Goal: Browse casually: Explore the website without a specific task or goal

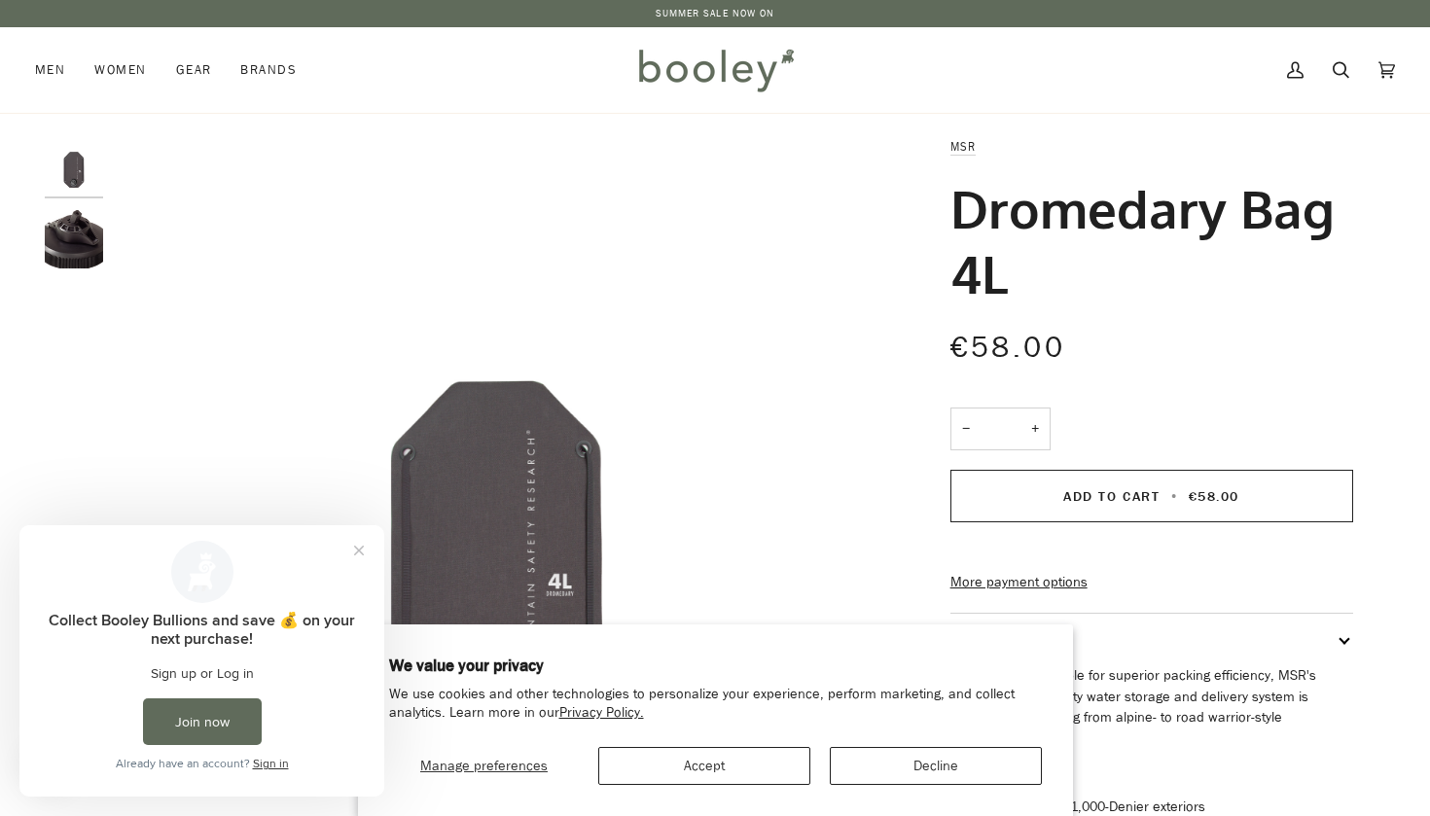
click at [885, 761] on button "Decline" at bounding box center [936, 766] width 212 height 38
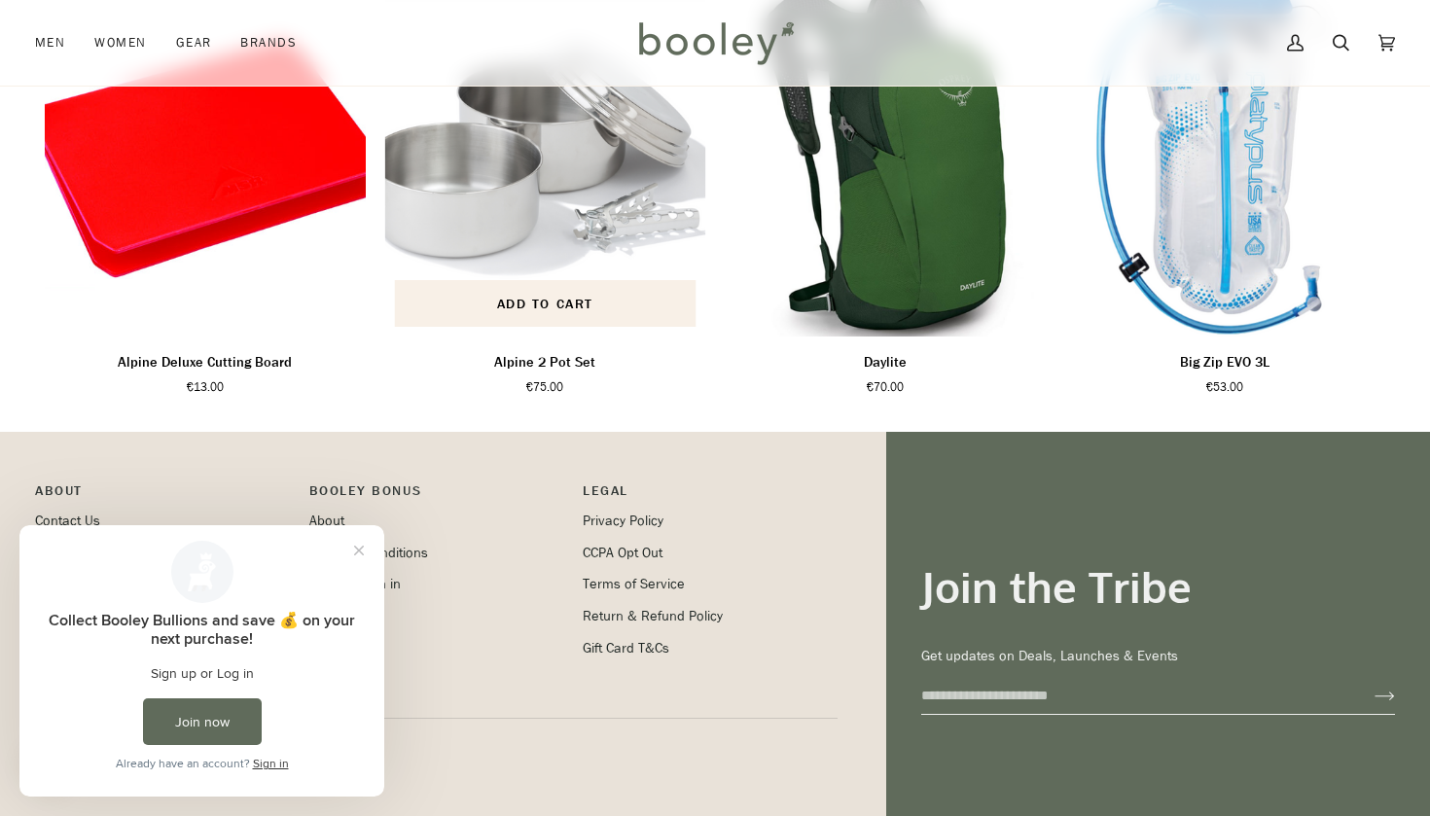
scroll to position [1173, 0]
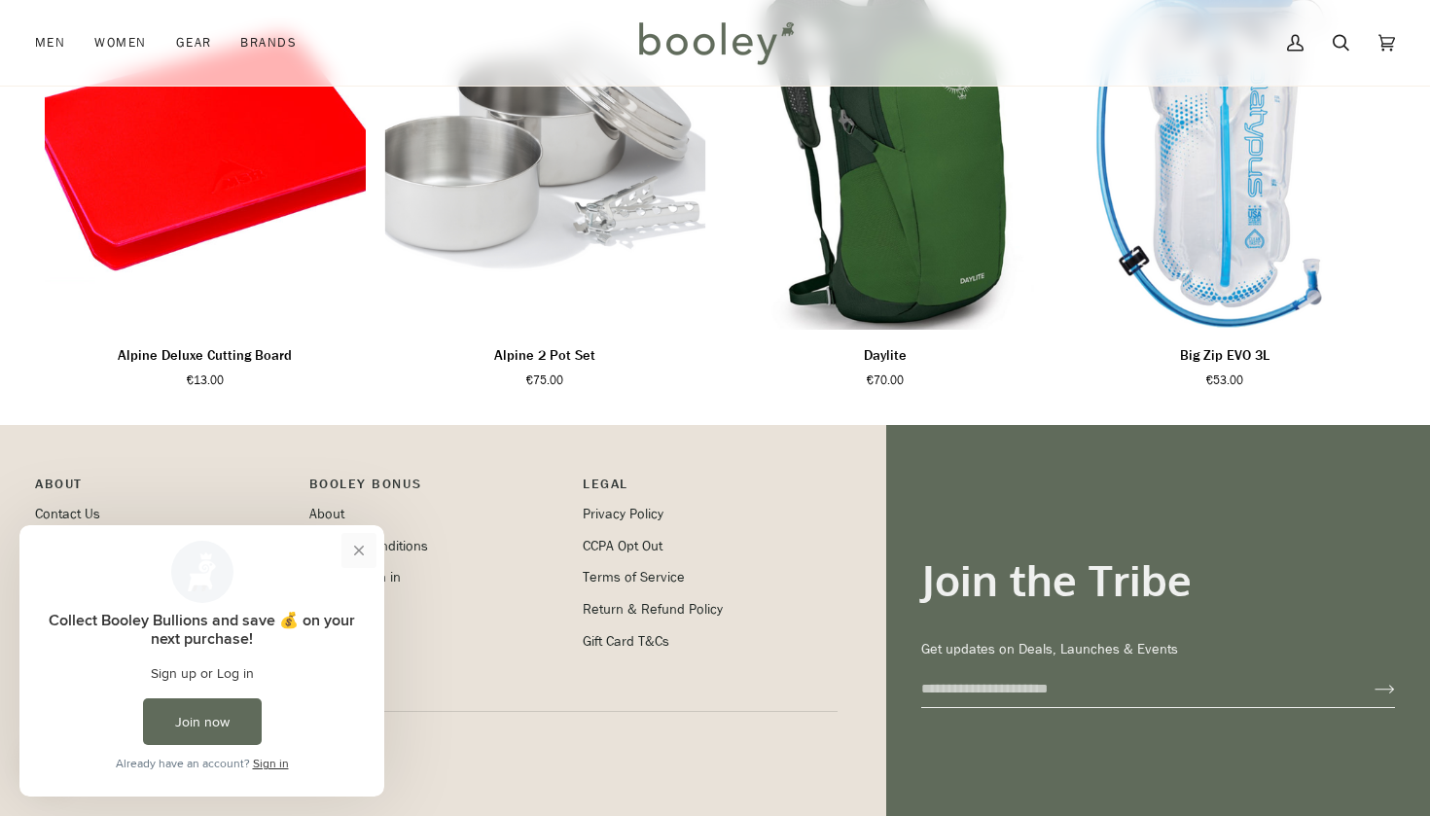
click at [364, 549] on button "Close prompt" at bounding box center [358, 550] width 35 height 35
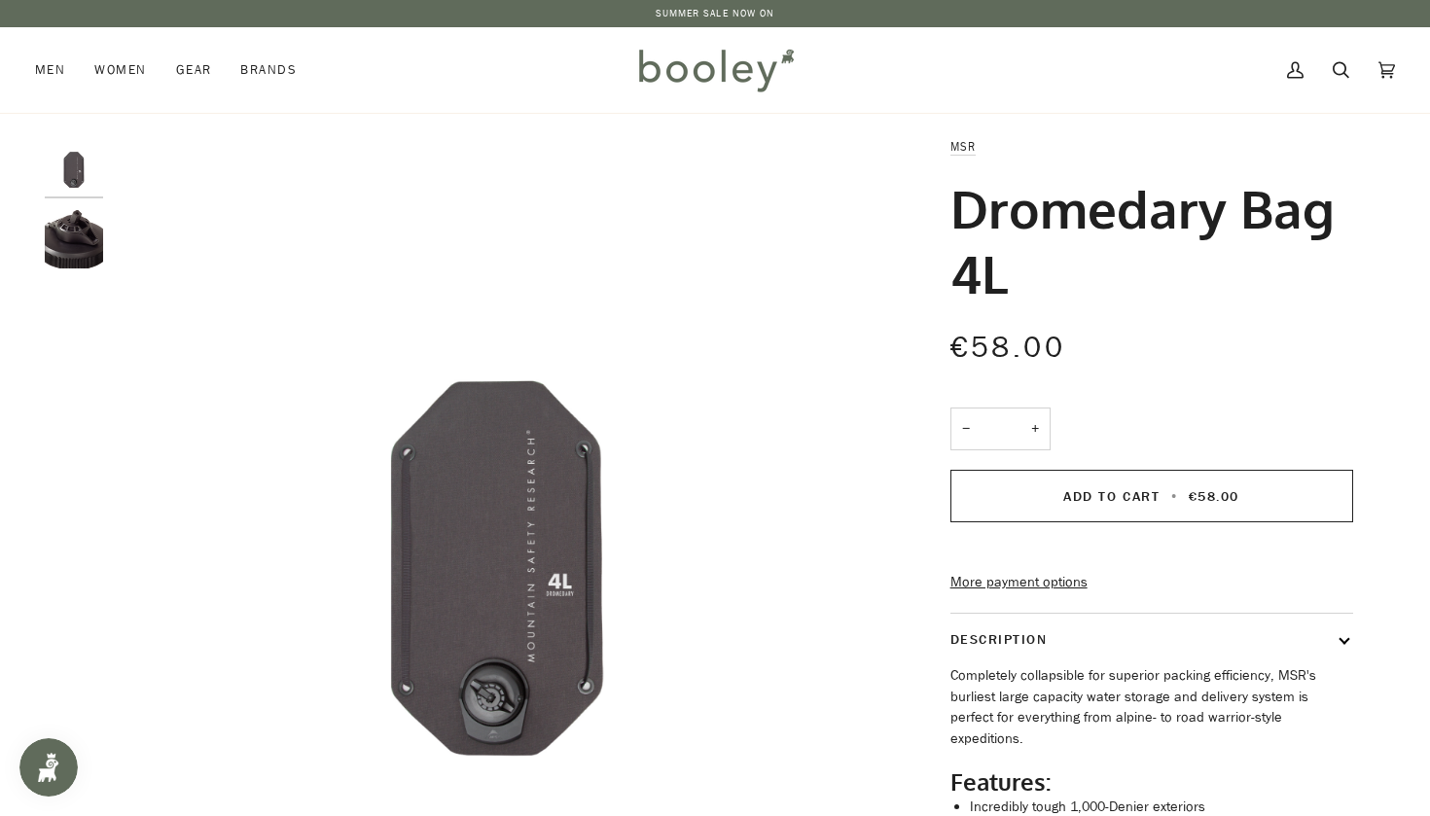
scroll to position [0, 0]
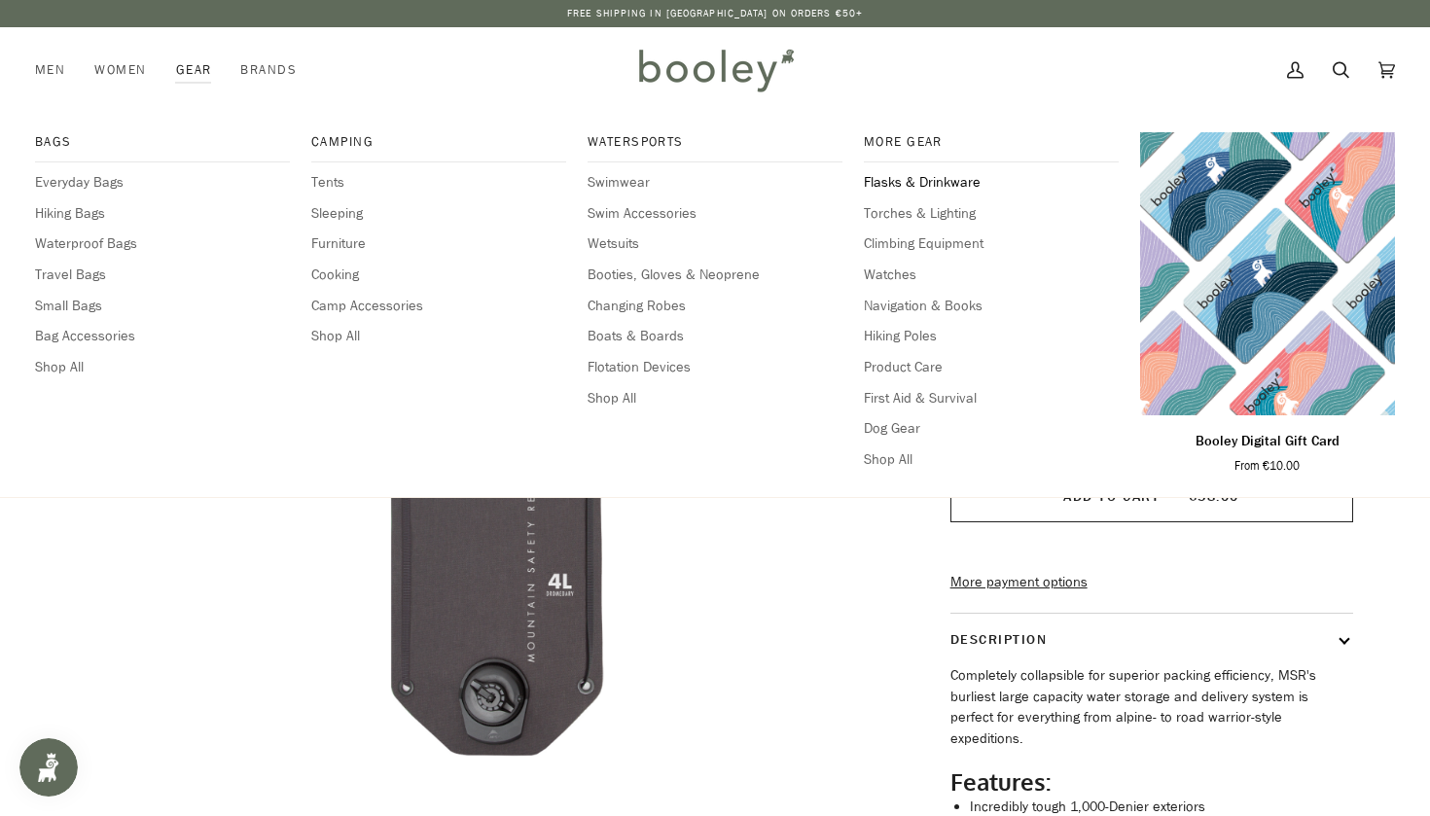
click at [893, 186] on span "Flasks & Drinkware" at bounding box center [991, 182] width 255 height 21
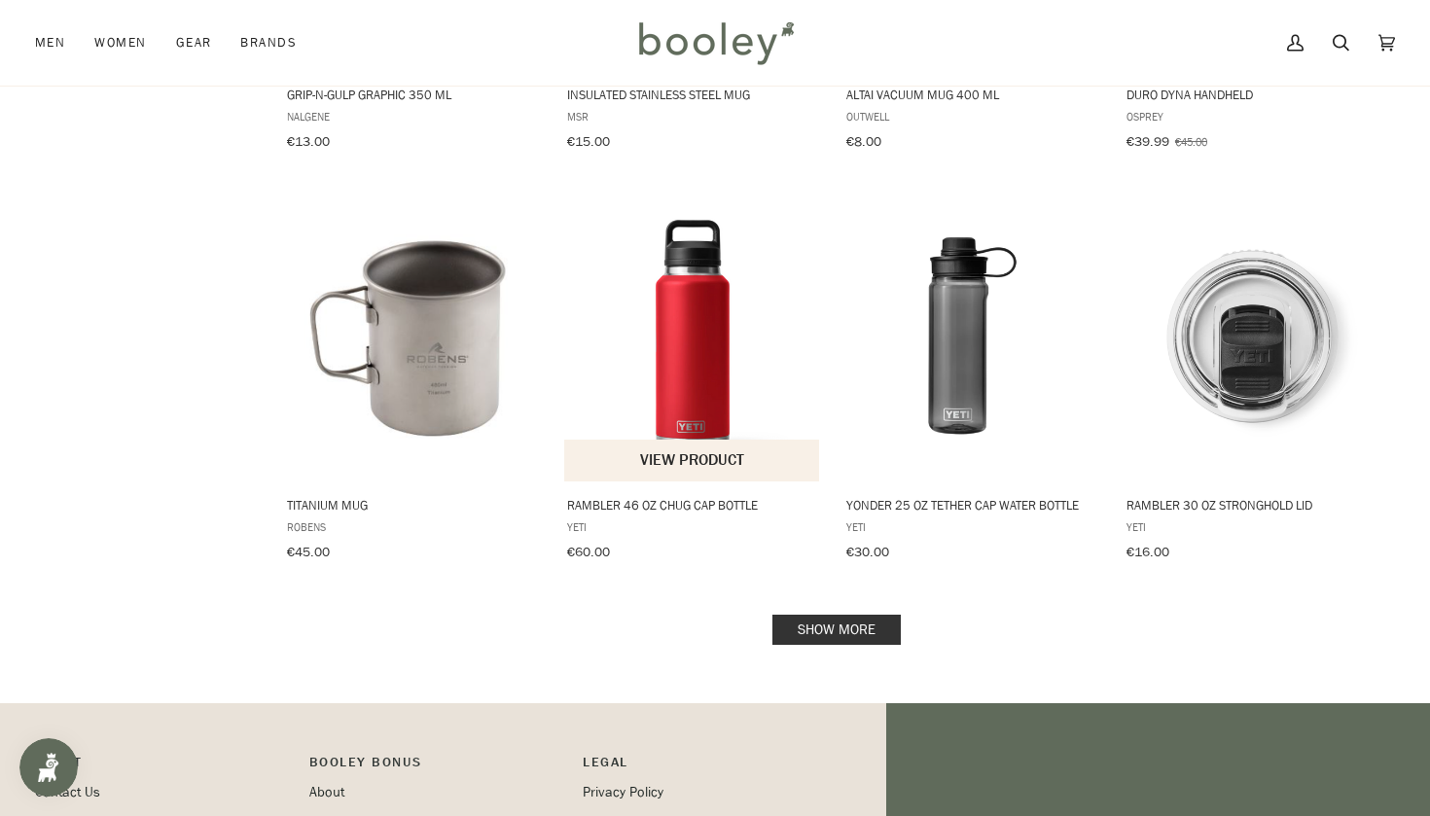
scroll to position [1974, 0]
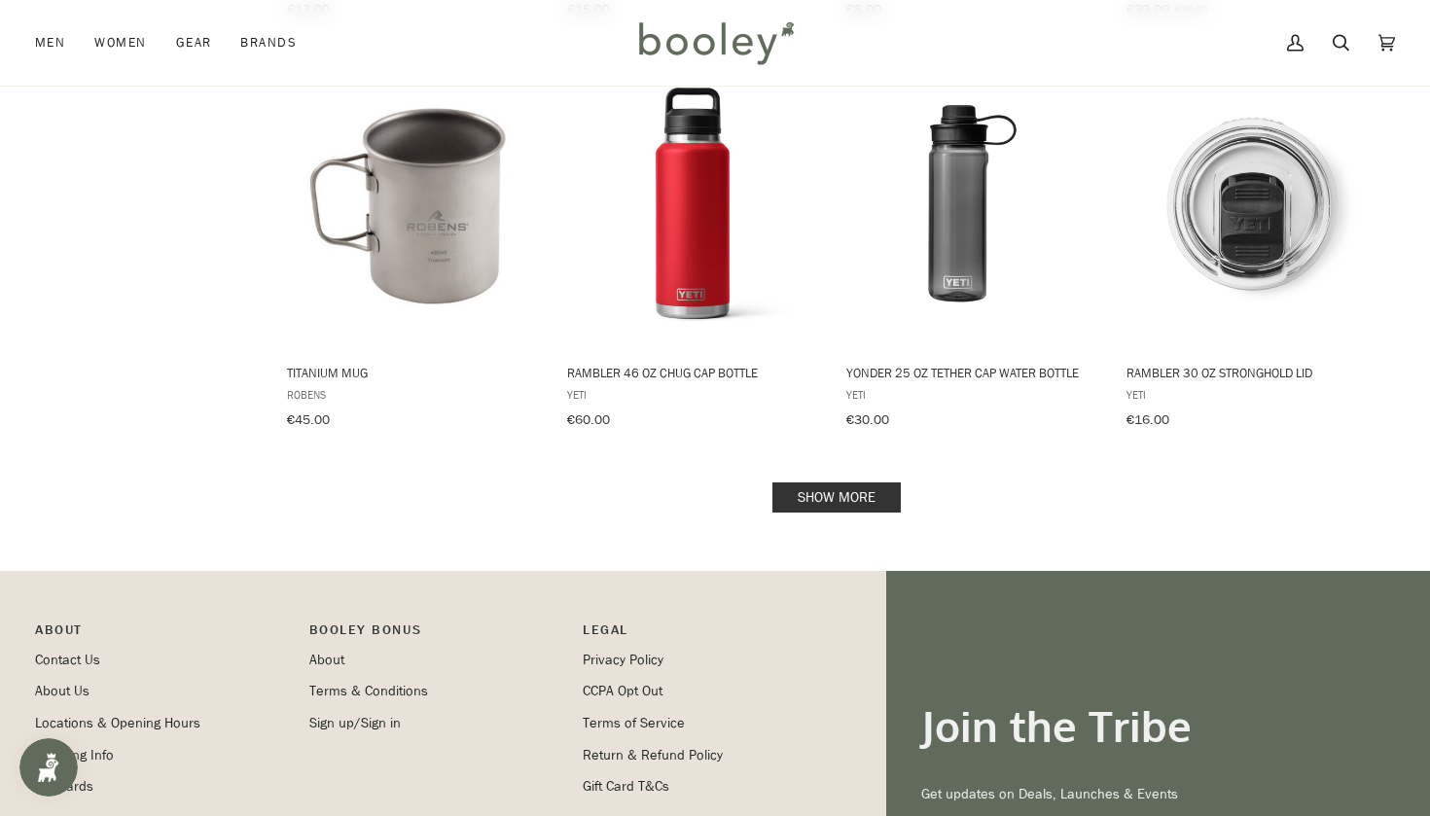
click at [819, 482] on link "Show more" at bounding box center [836, 497] width 128 height 30
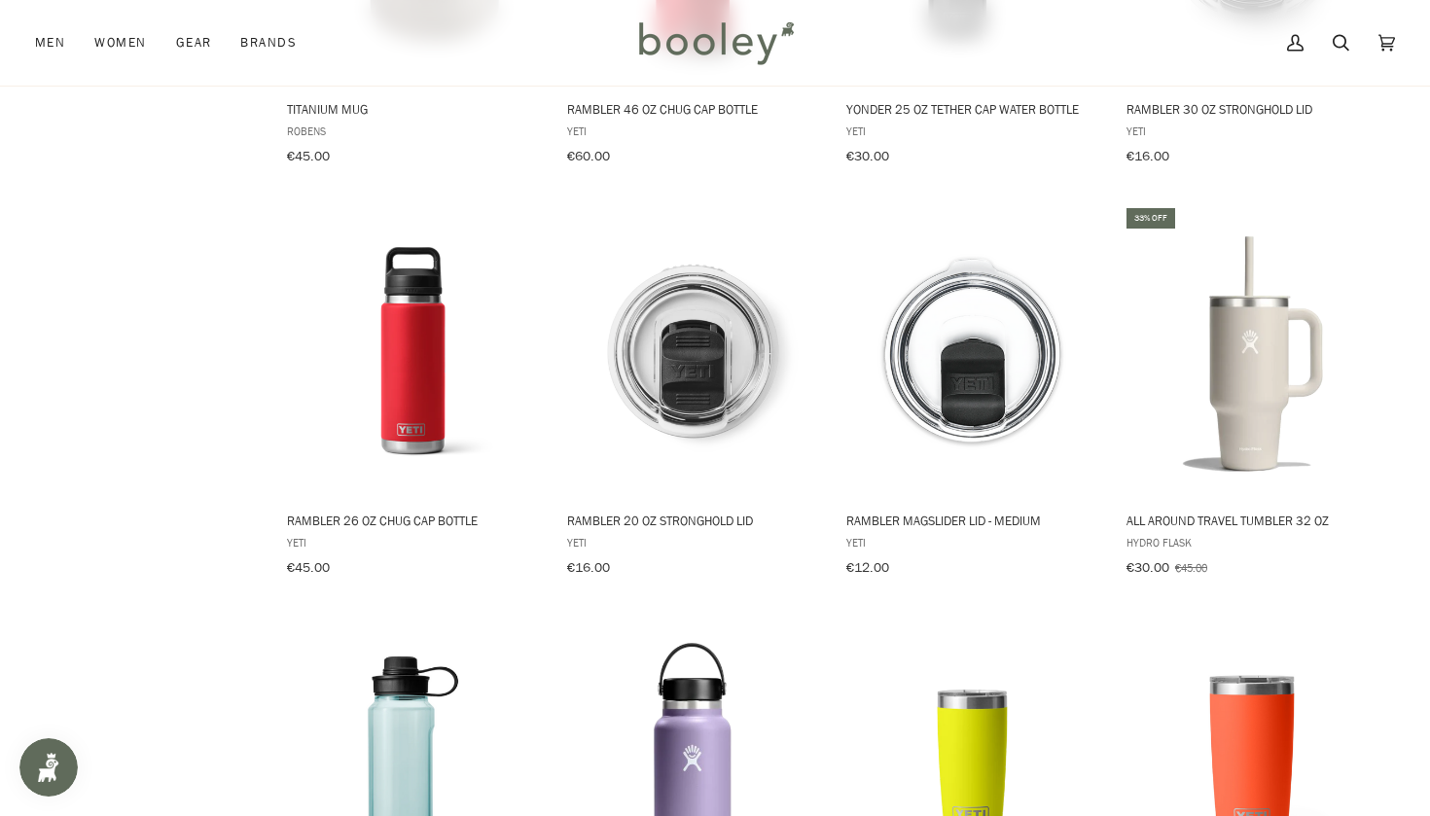
scroll to position [2256, 1]
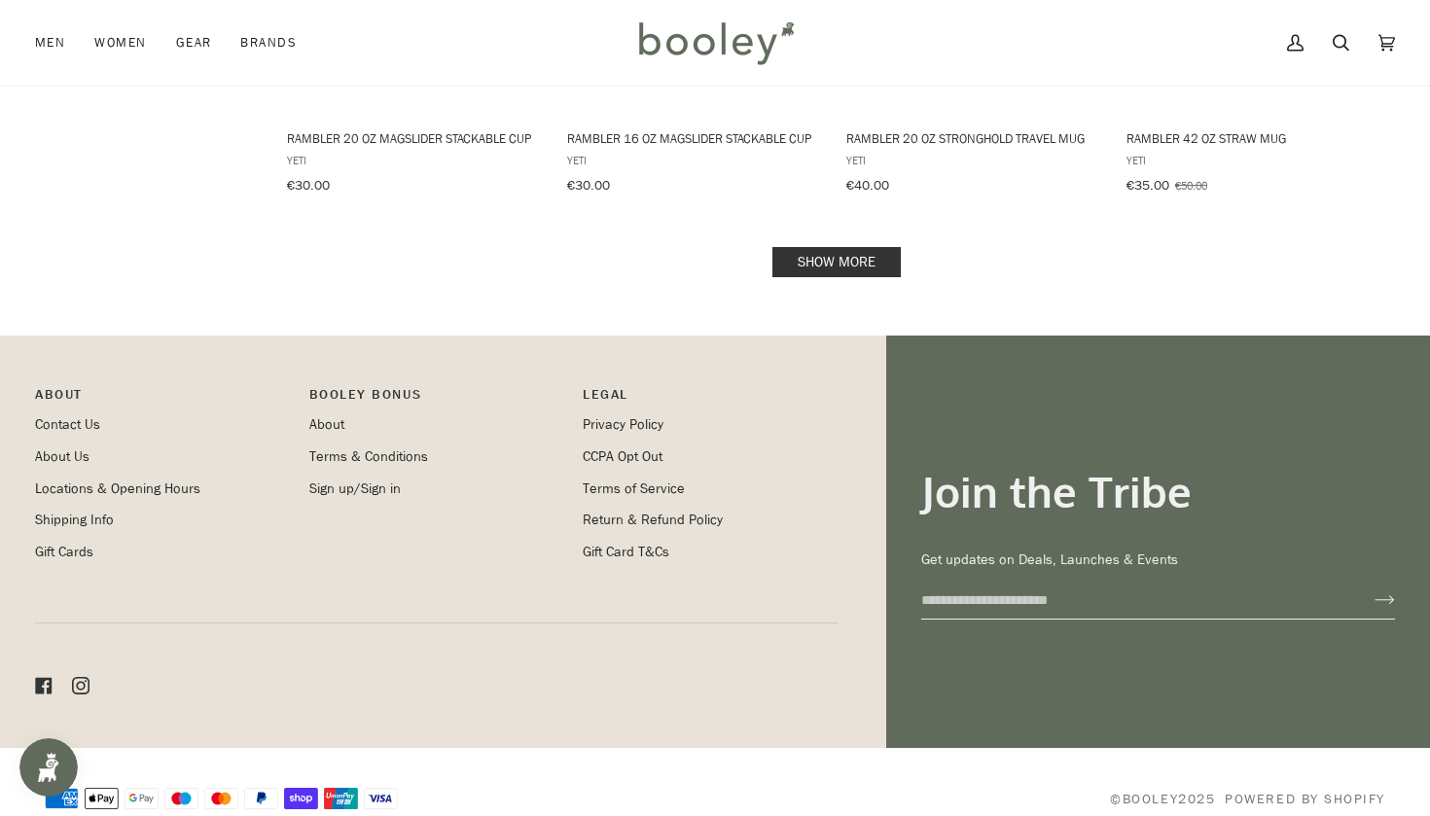
click at [809, 247] on link "Show more" at bounding box center [836, 262] width 128 height 30
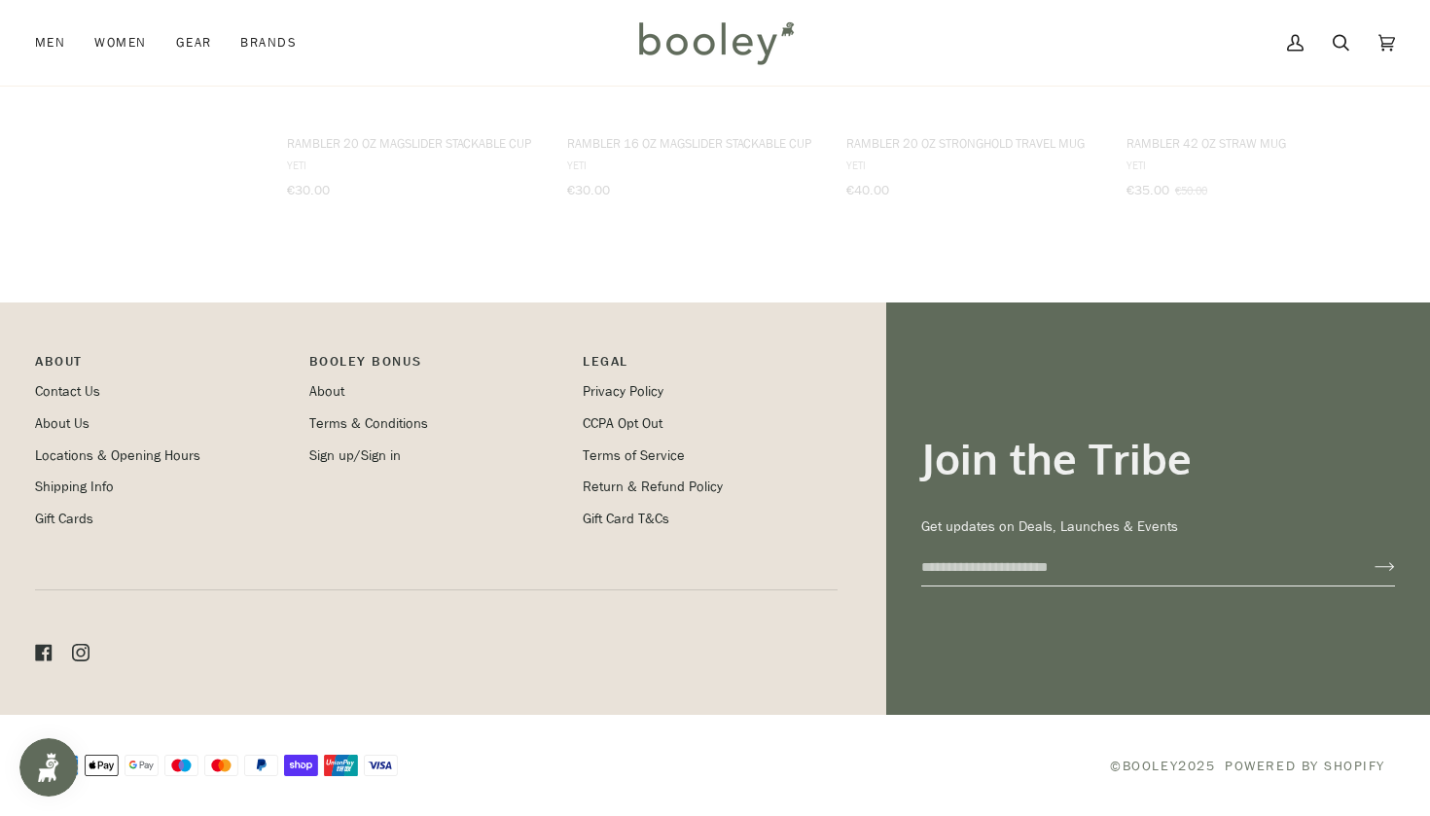
scroll to position [4243, 0]
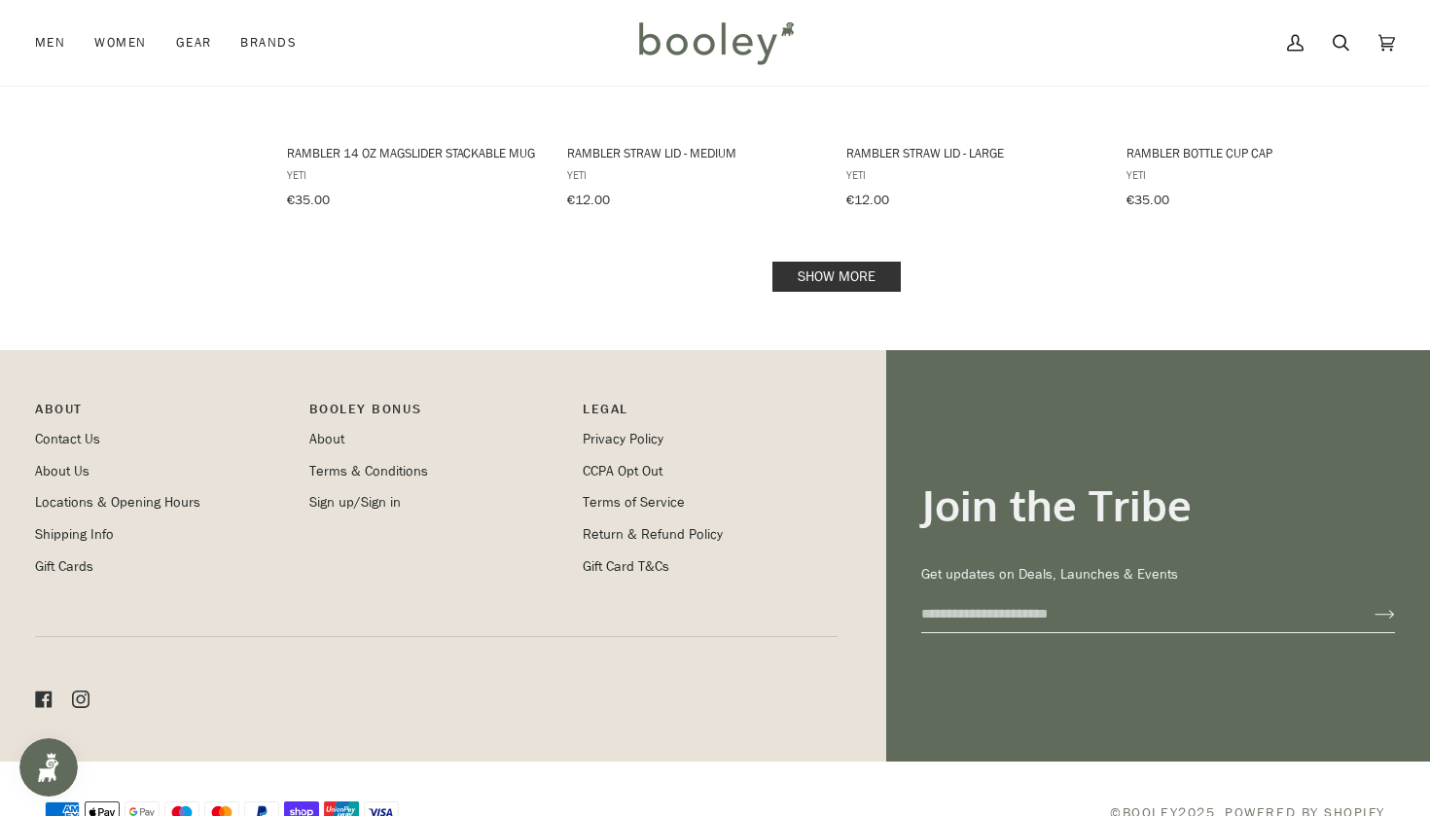
click at [837, 262] on link "Show more" at bounding box center [836, 277] width 128 height 30
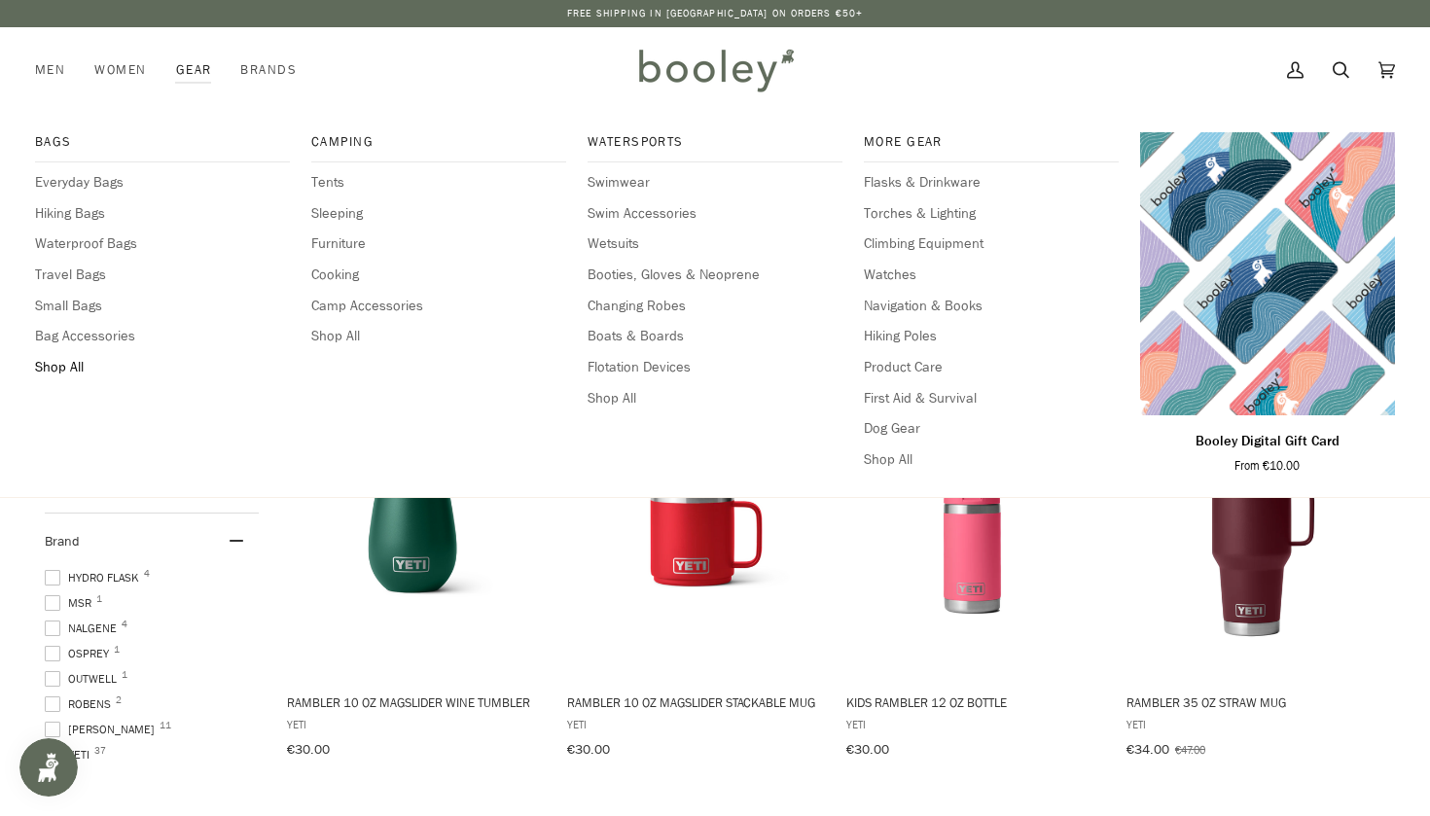
click at [67, 366] on span "Shop All" at bounding box center [162, 367] width 255 height 21
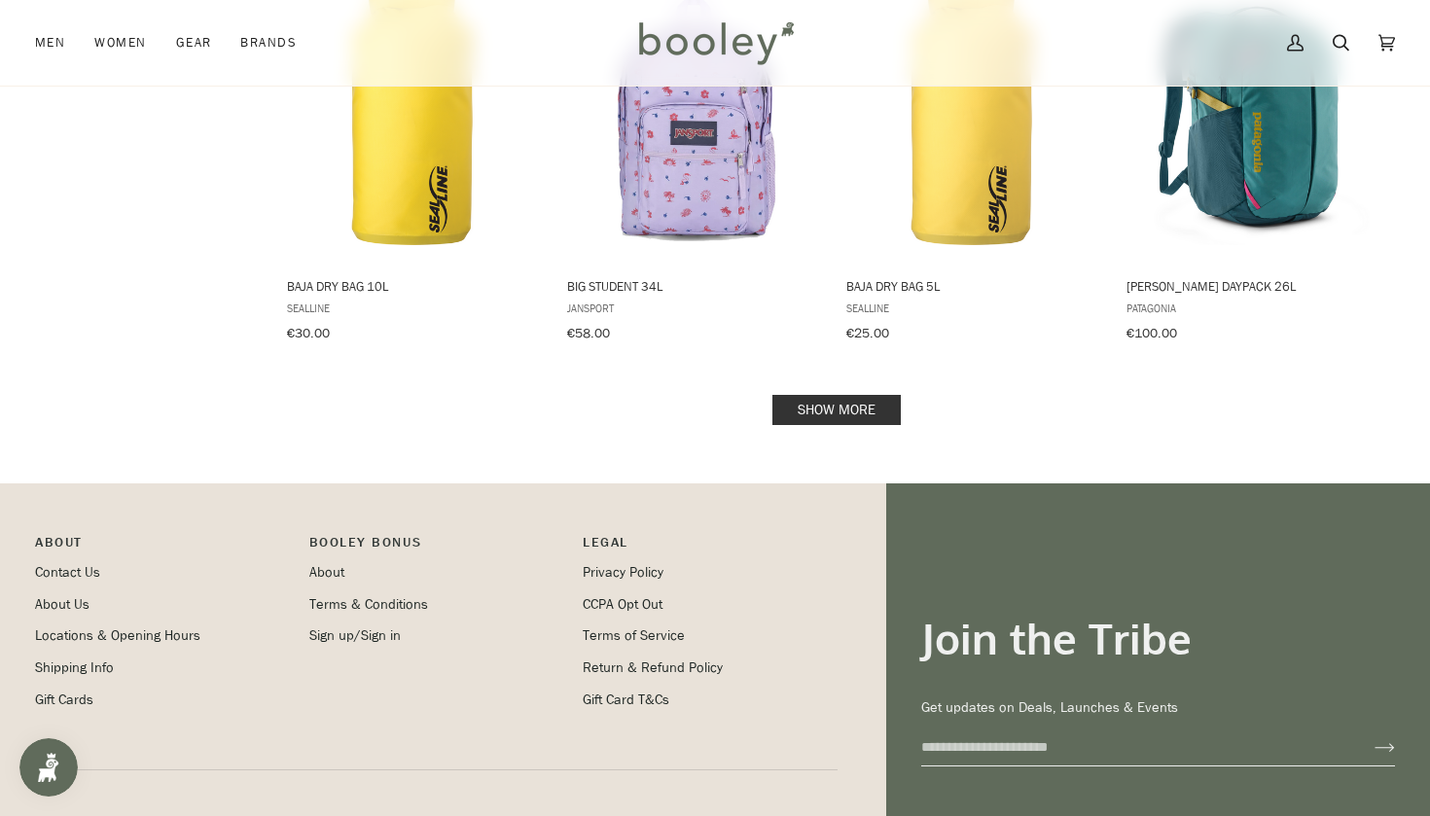
scroll to position [2127, 0]
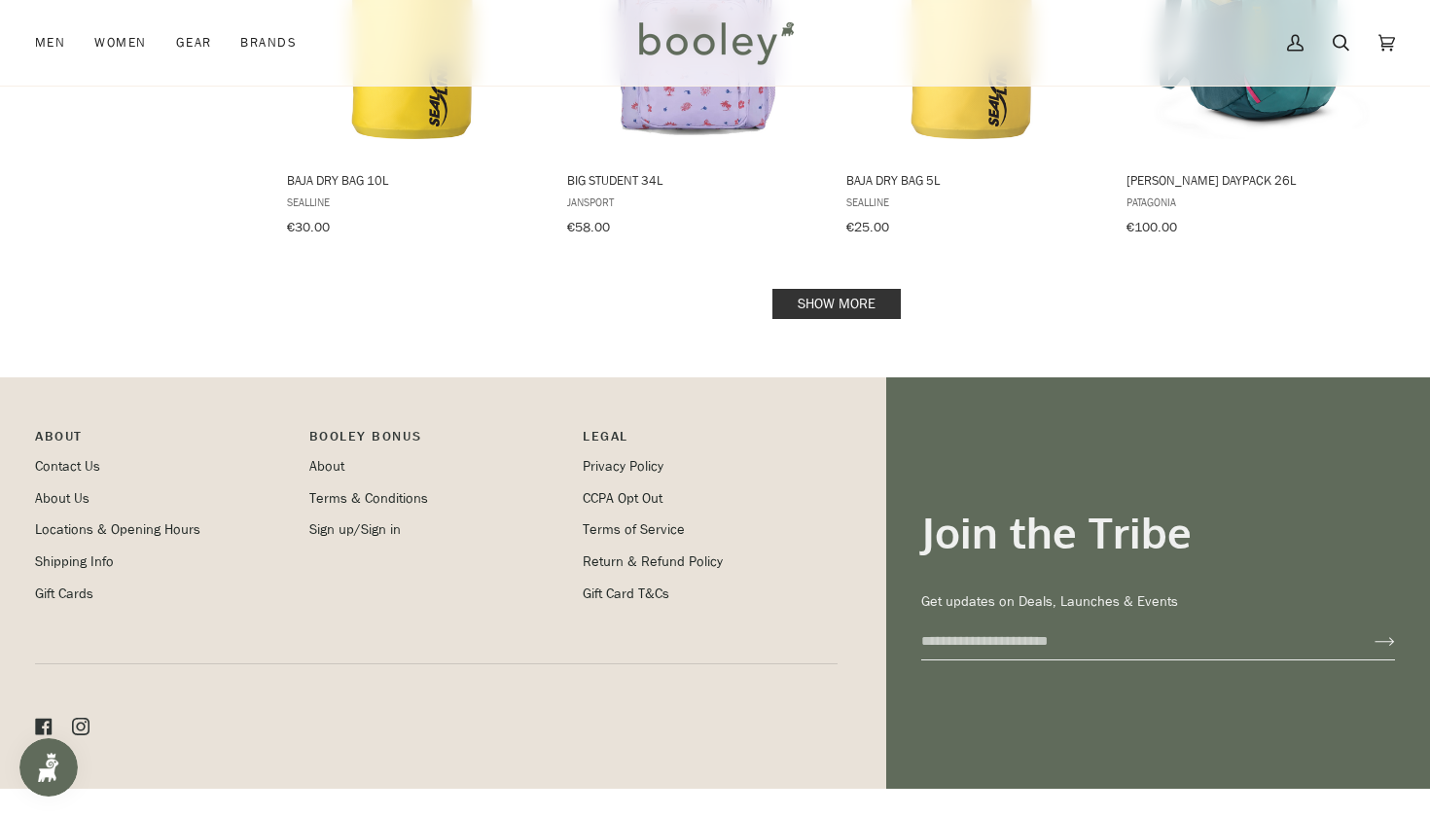
click at [857, 292] on link "Show more" at bounding box center [836, 304] width 128 height 30
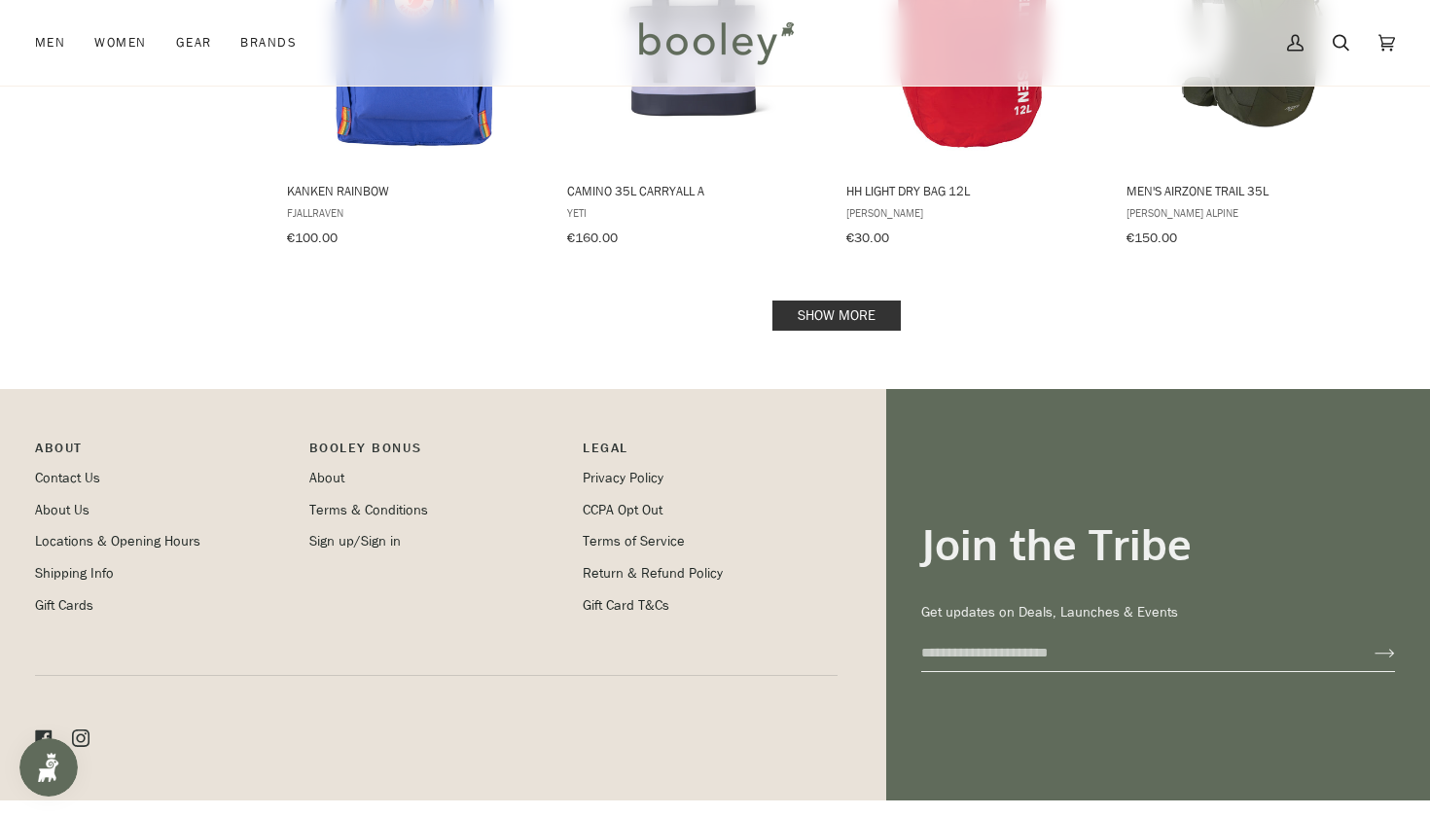
scroll to position [4174, 0]
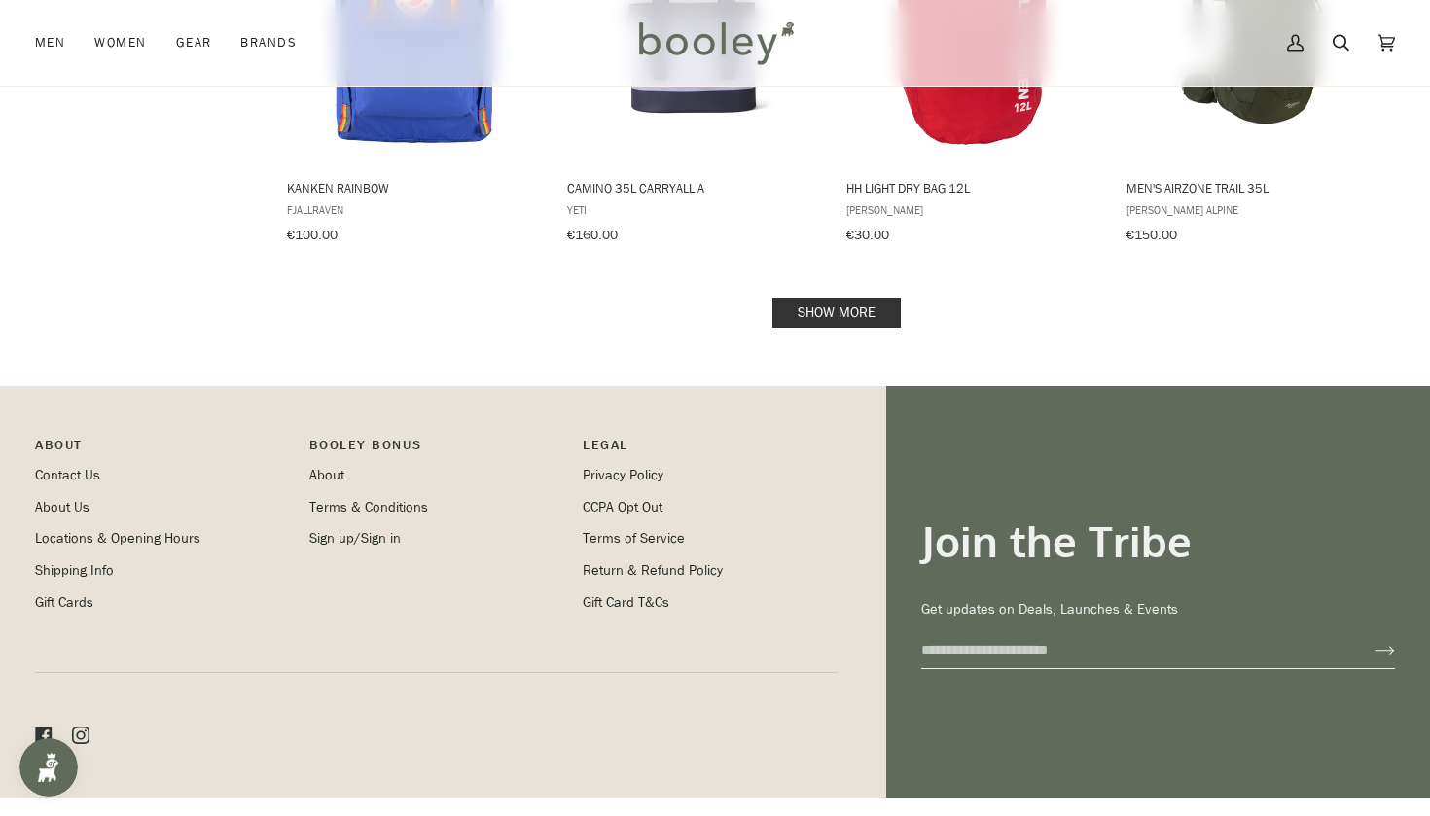
click at [852, 298] on link "Show more" at bounding box center [836, 313] width 128 height 30
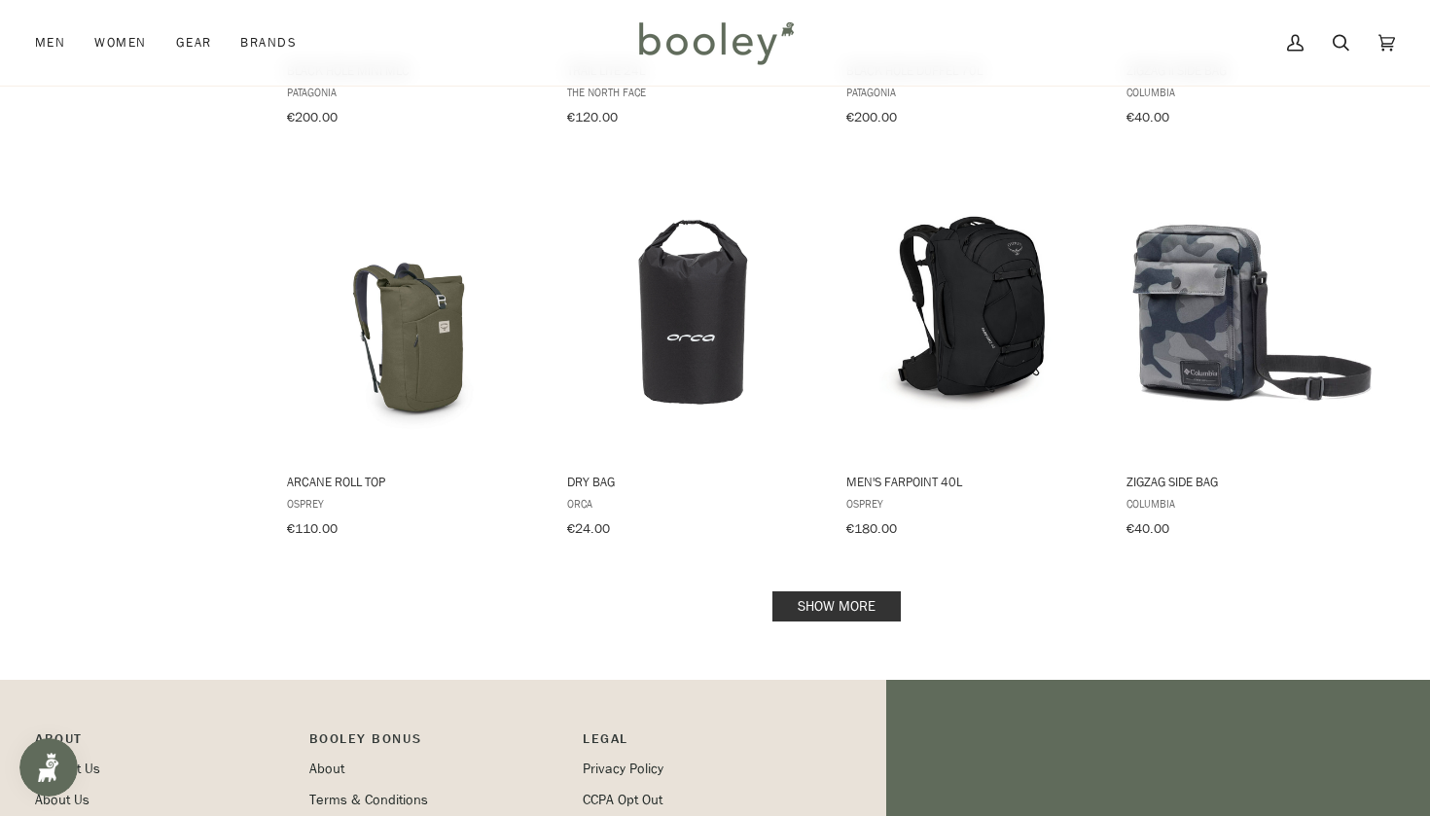
scroll to position [5969, 0]
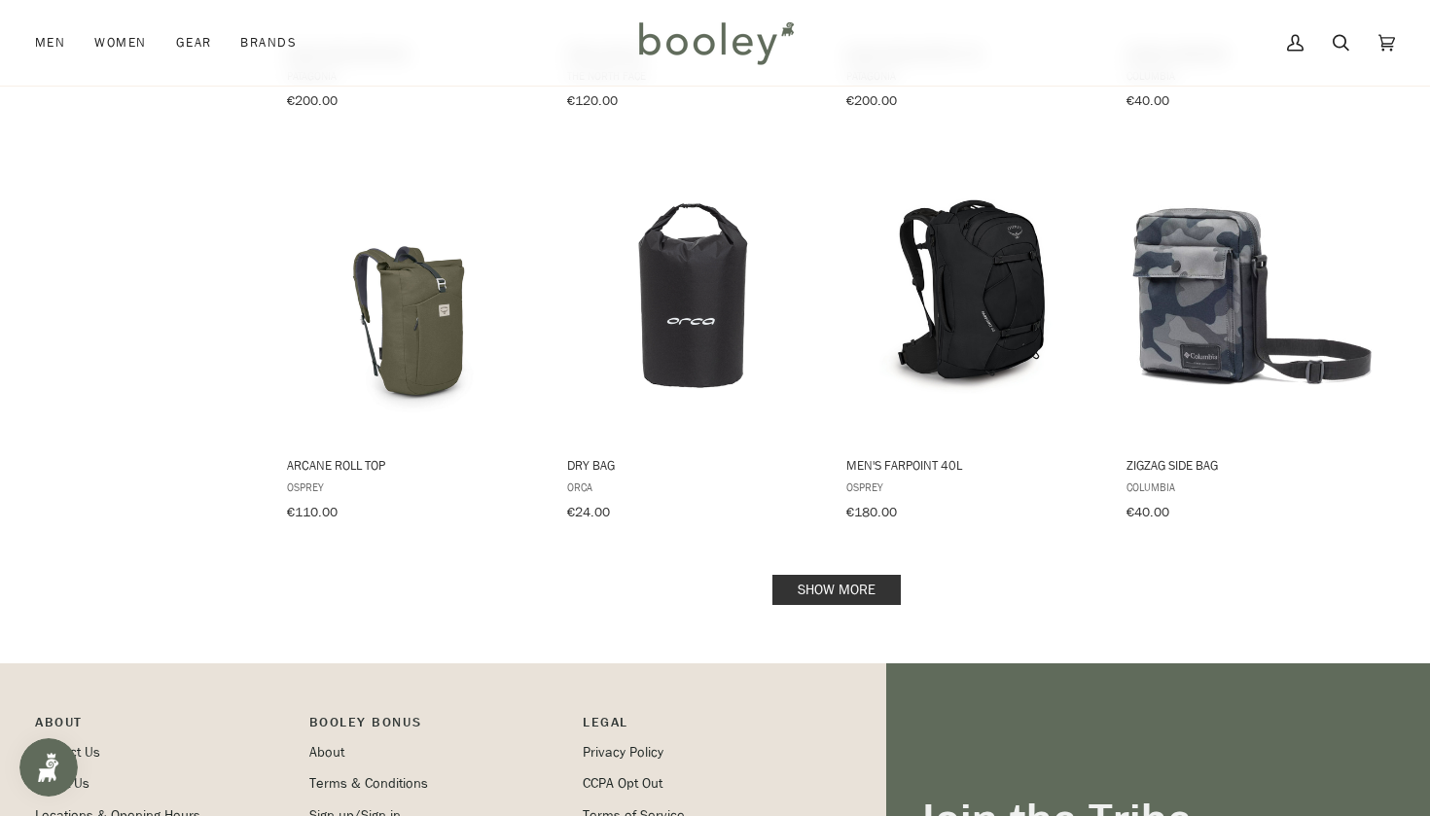
click at [853, 575] on link "Show more" at bounding box center [836, 590] width 128 height 30
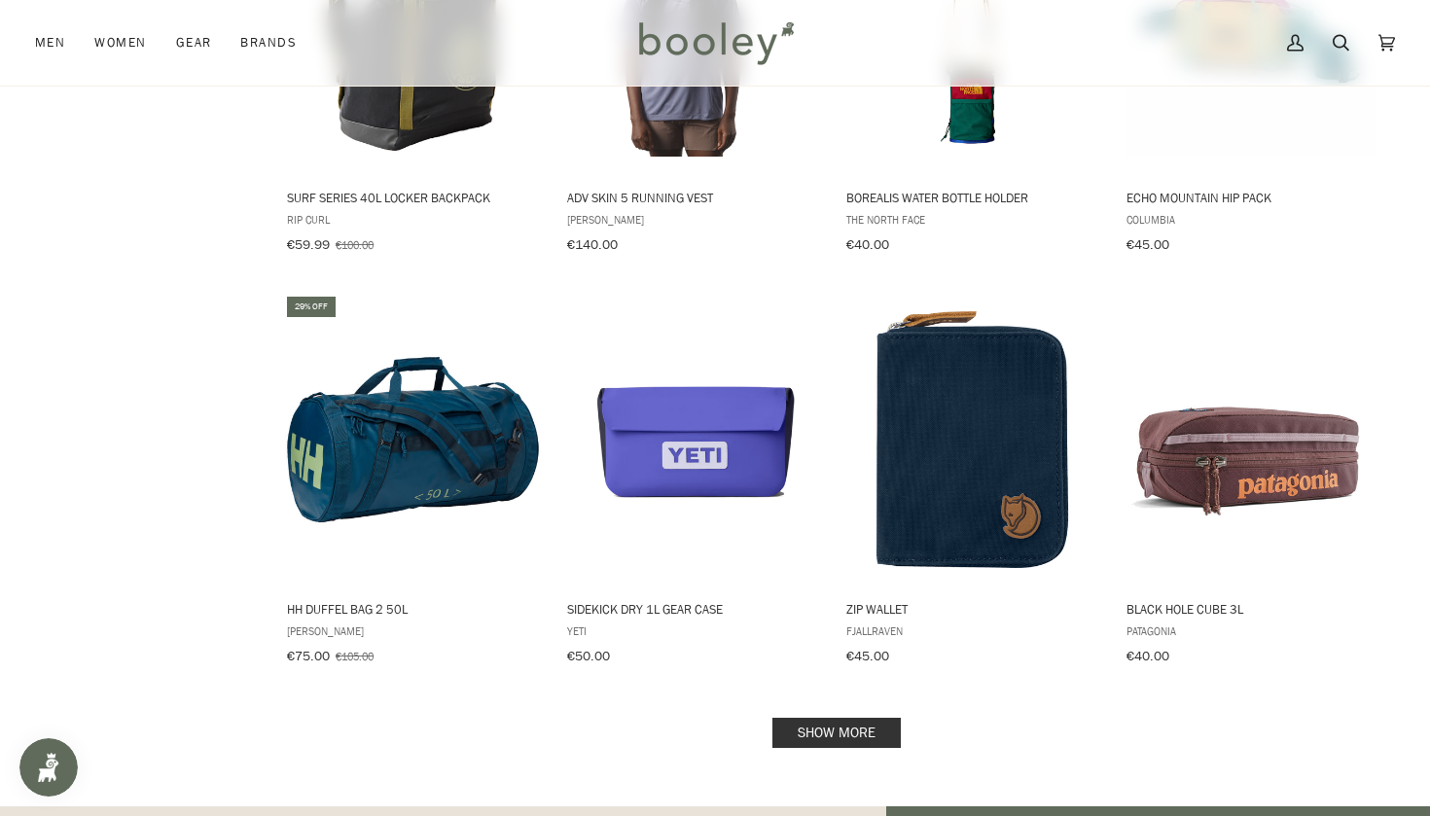
scroll to position [7898, 0]
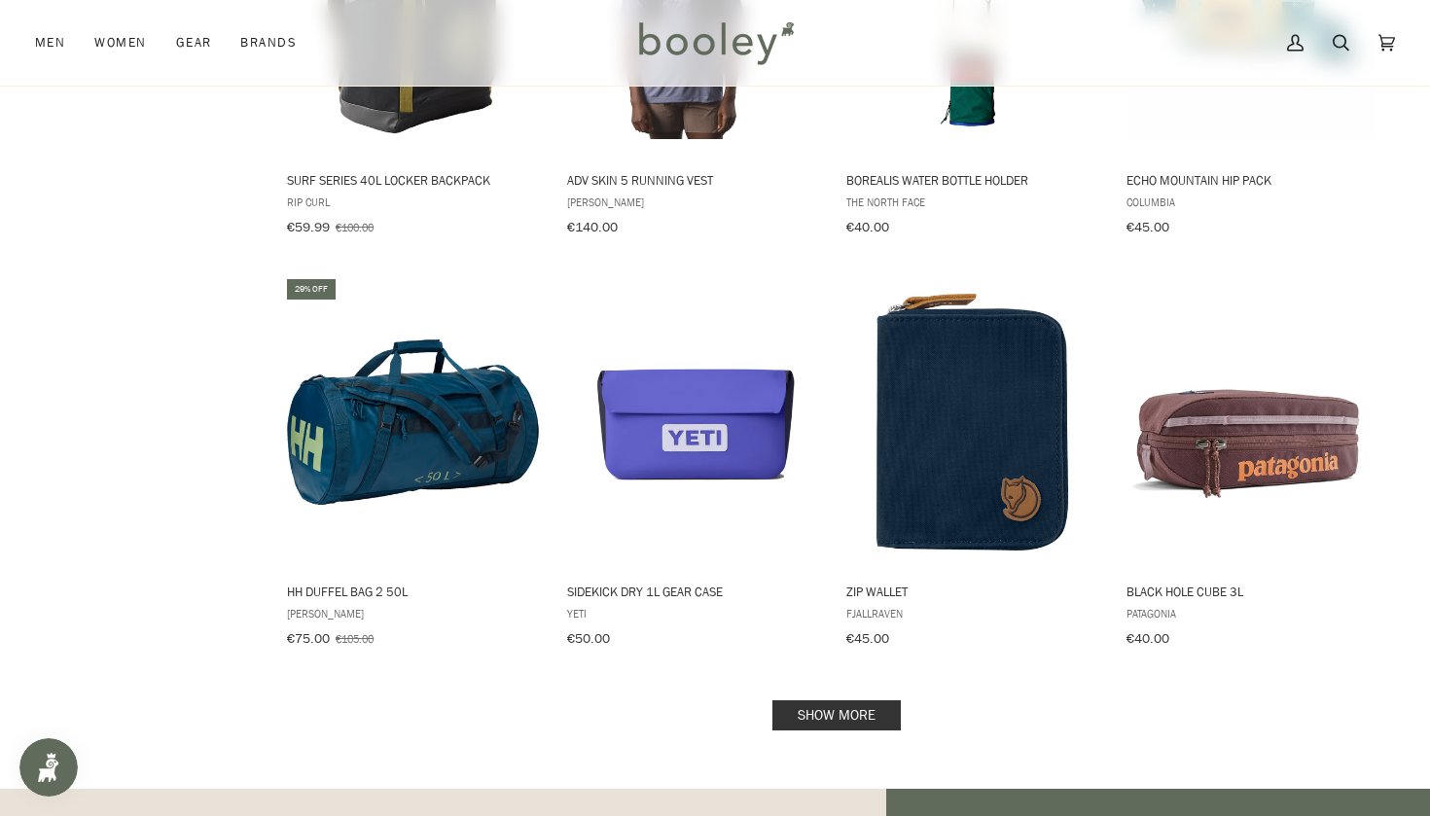
click at [852, 700] on link "Show more" at bounding box center [836, 715] width 128 height 30
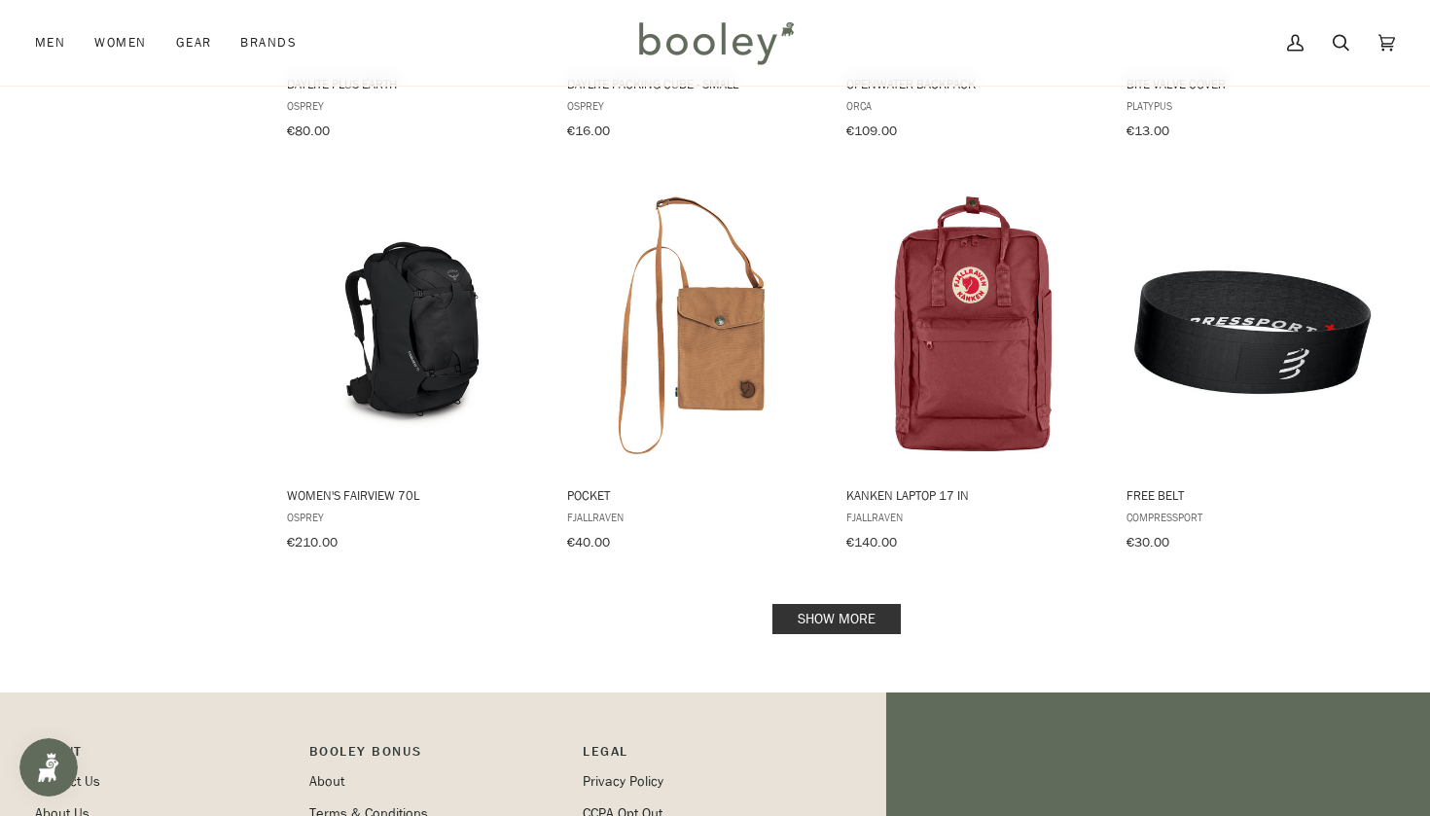
scroll to position [10070, 0]
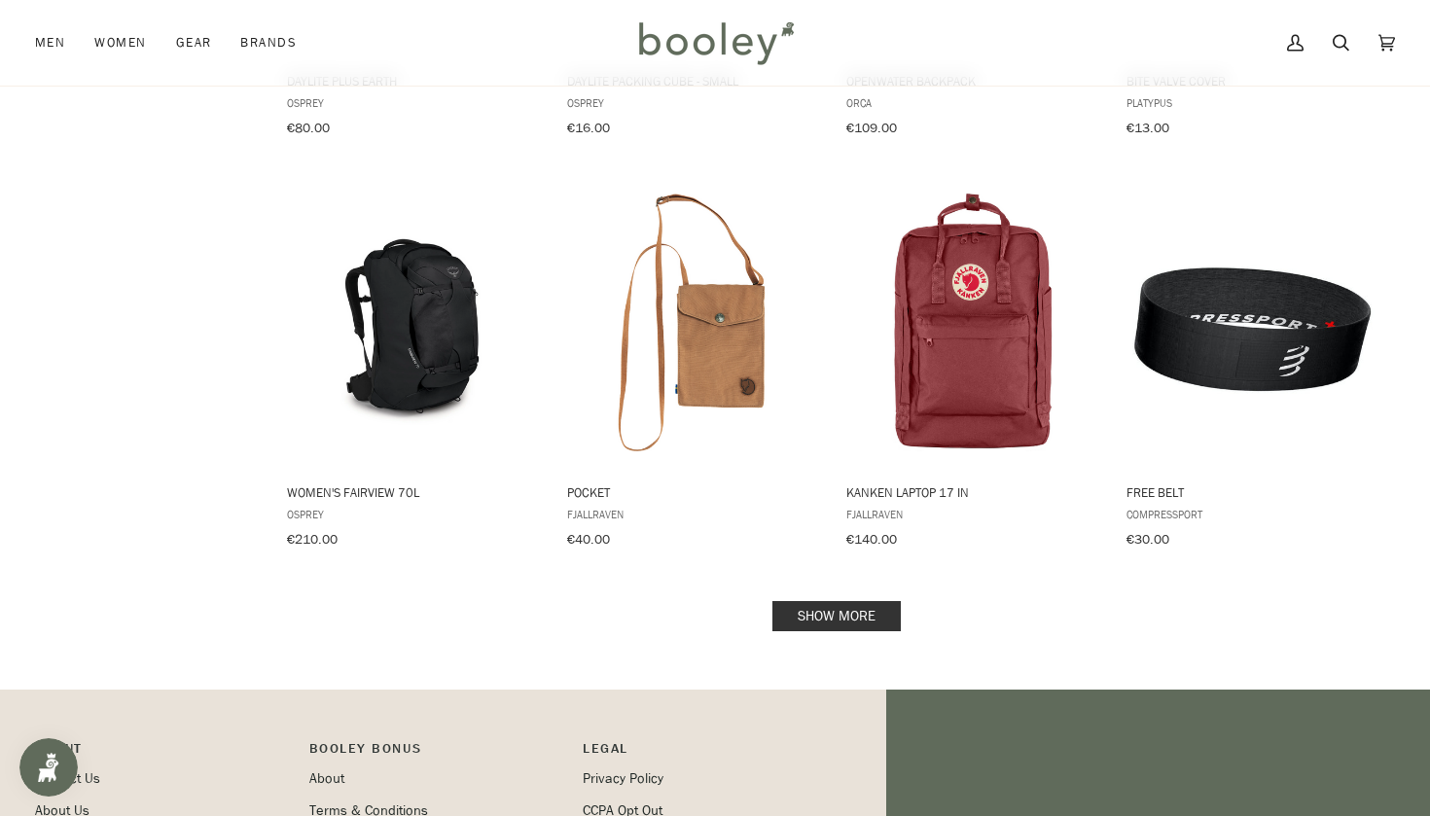
click at [874, 601] on link "Show more" at bounding box center [836, 616] width 128 height 30
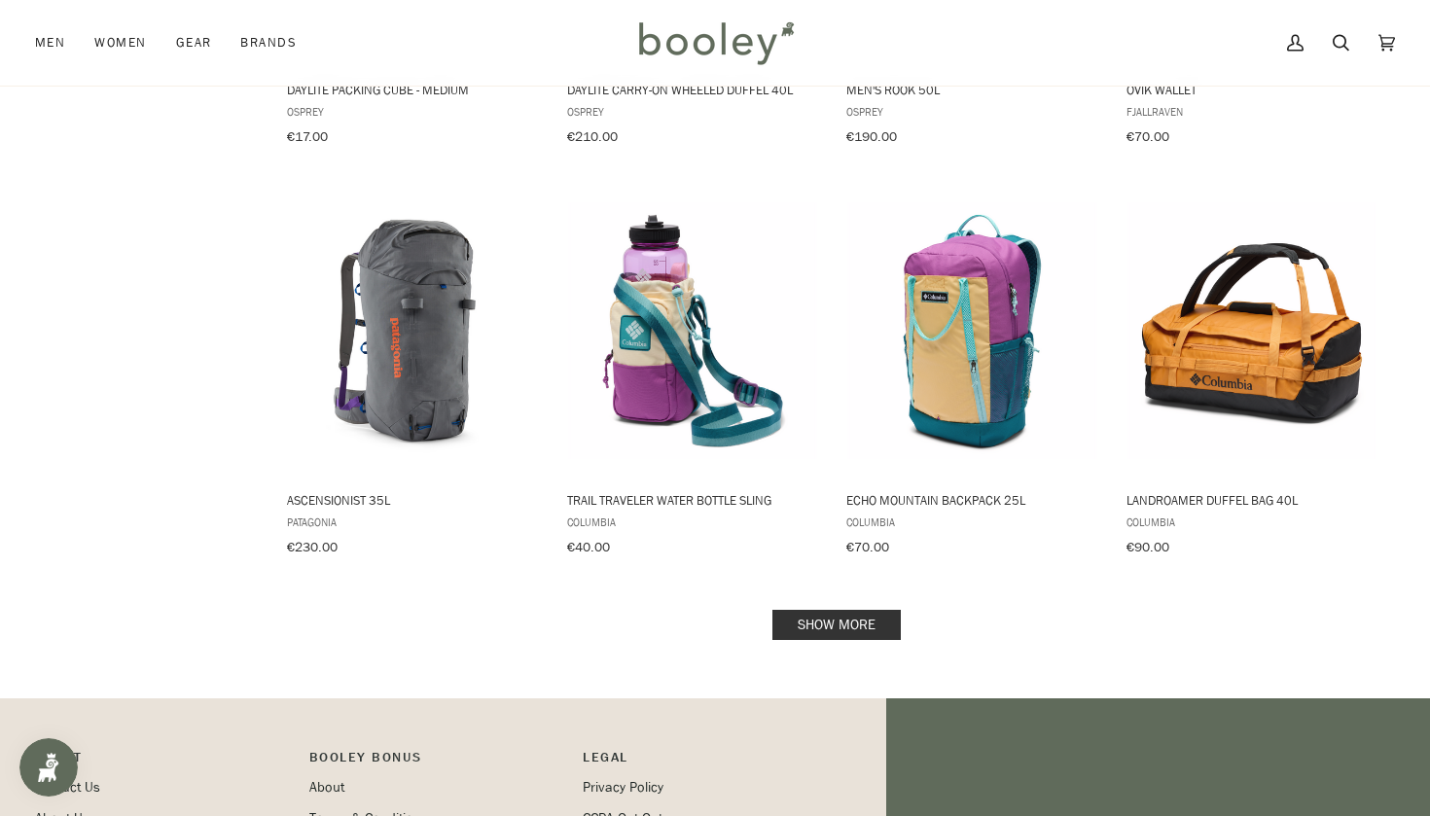
scroll to position [12132, 0]
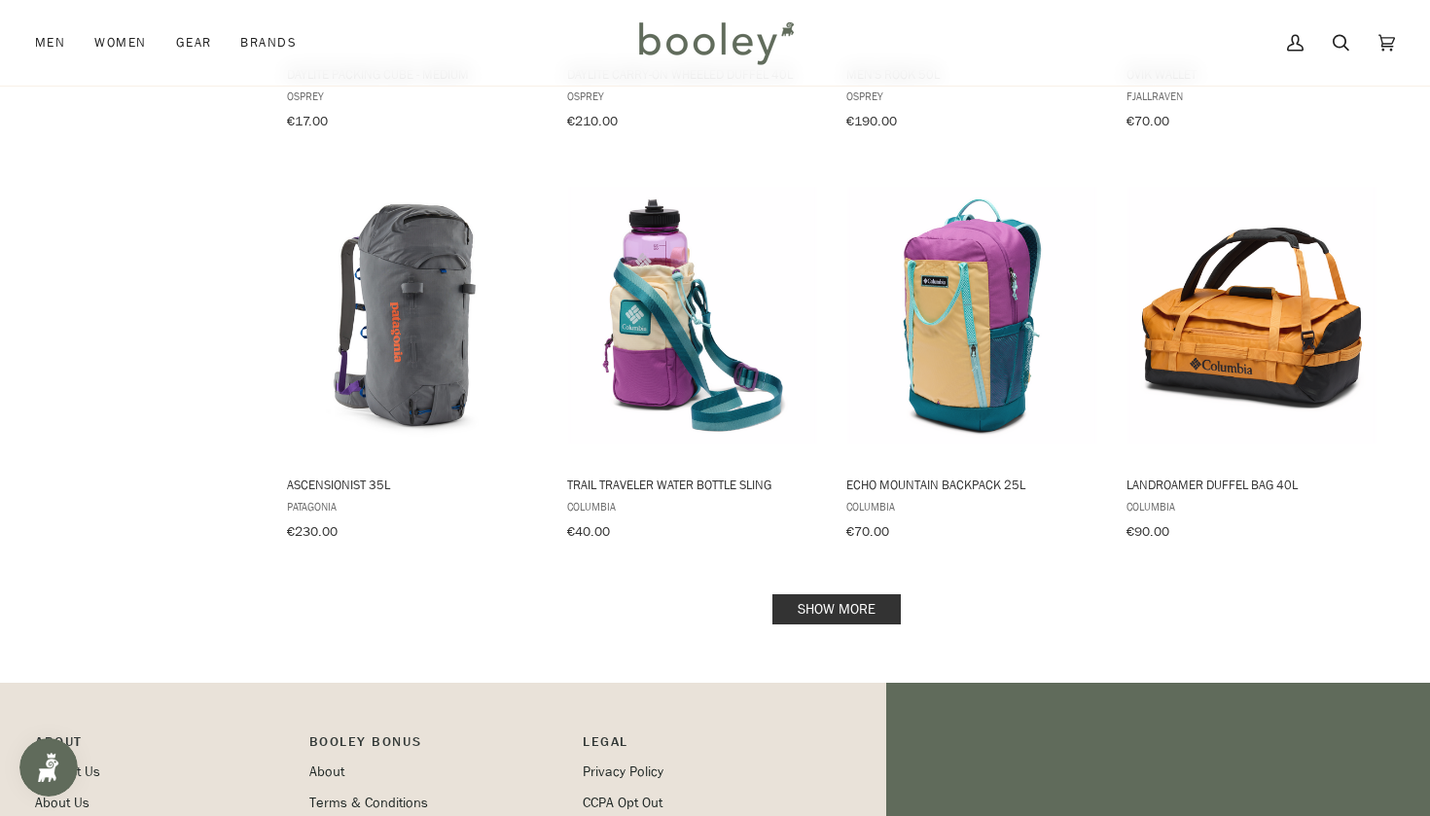
click at [879, 594] on link "Show more" at bounding box center [836, 609] width 128 height 30
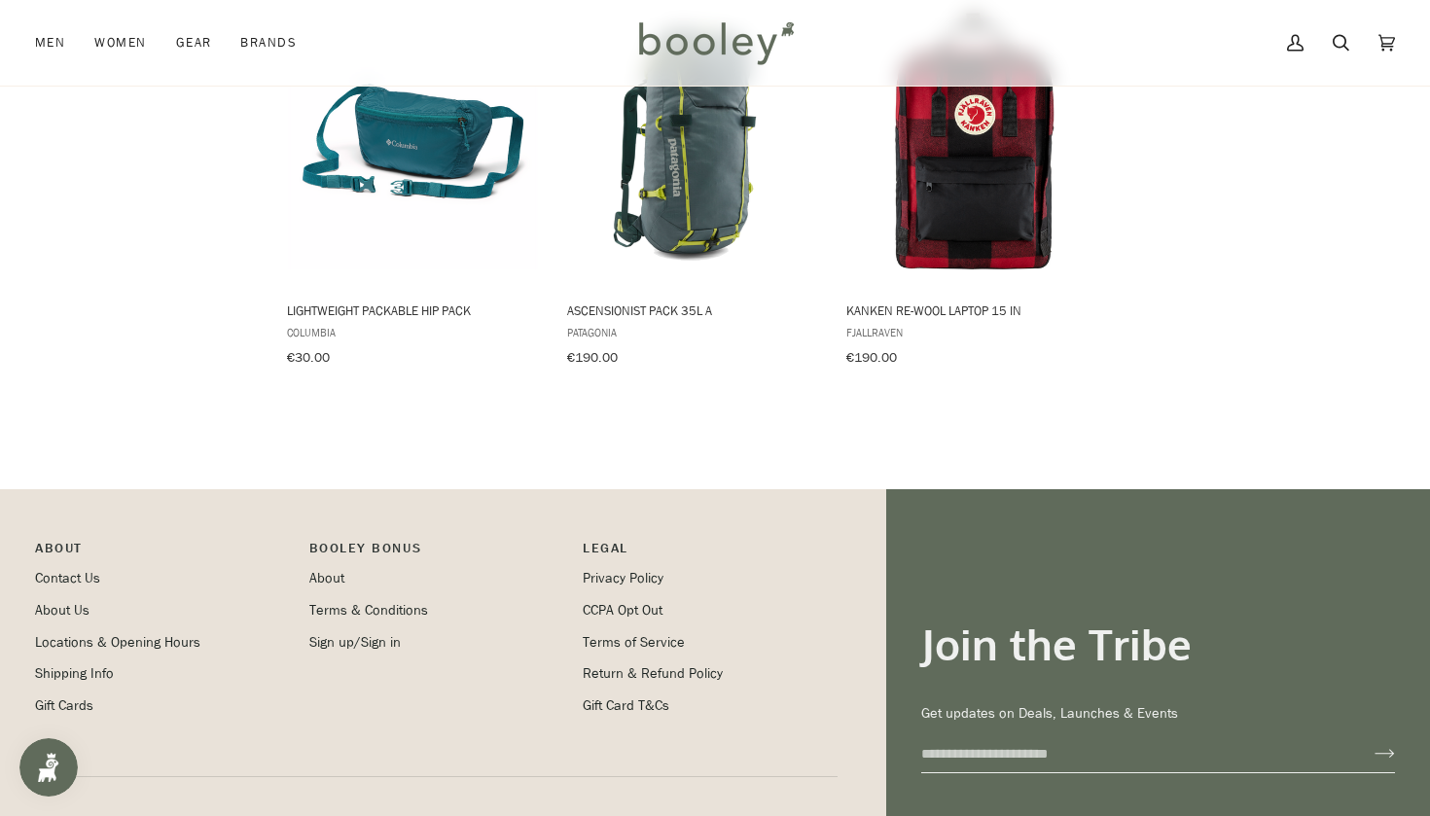
scroll to position [12719, 0]
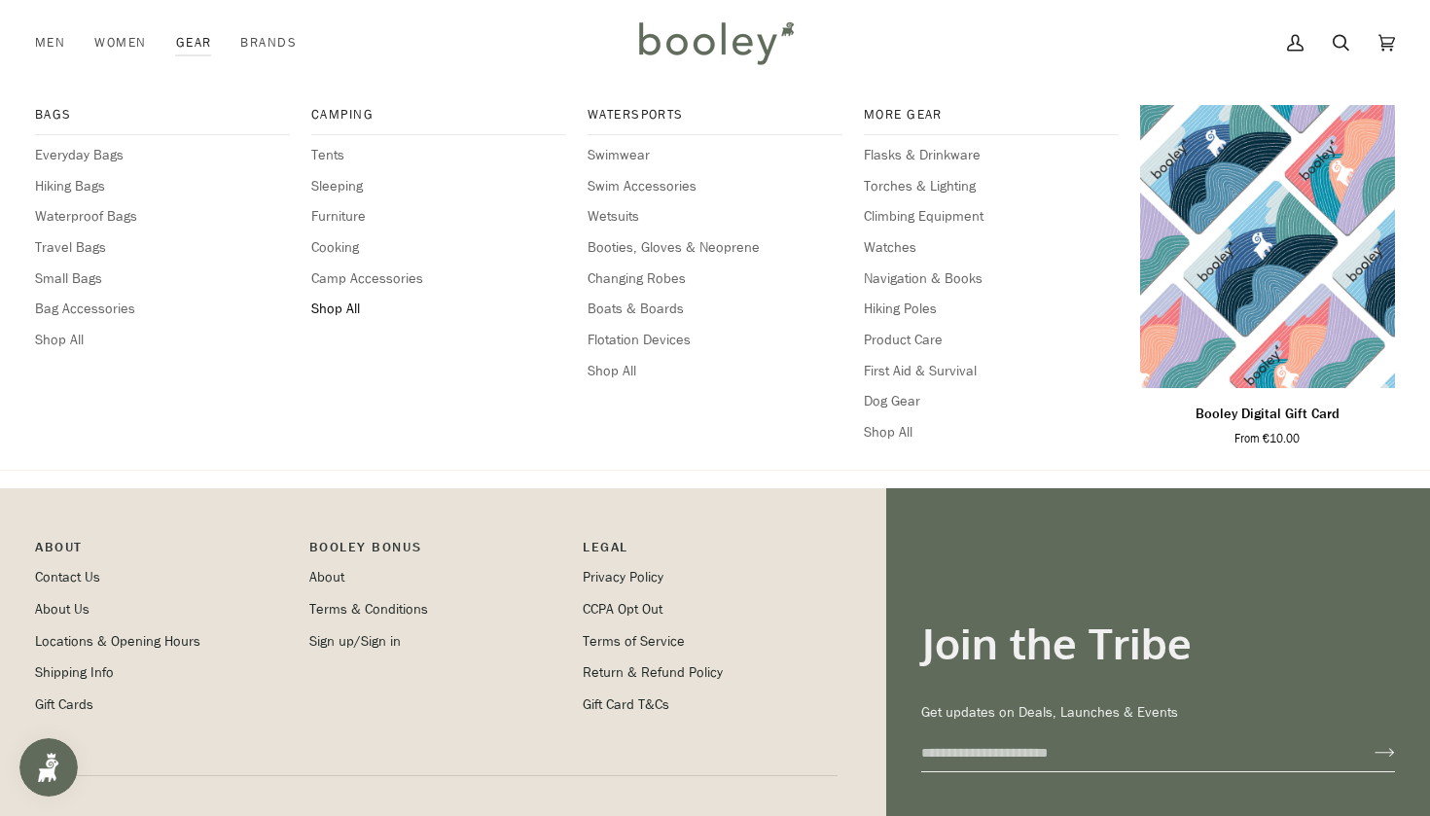
click at [340, 305] on span "Shop All" at bounding box center [438, 309] width 255 height 21
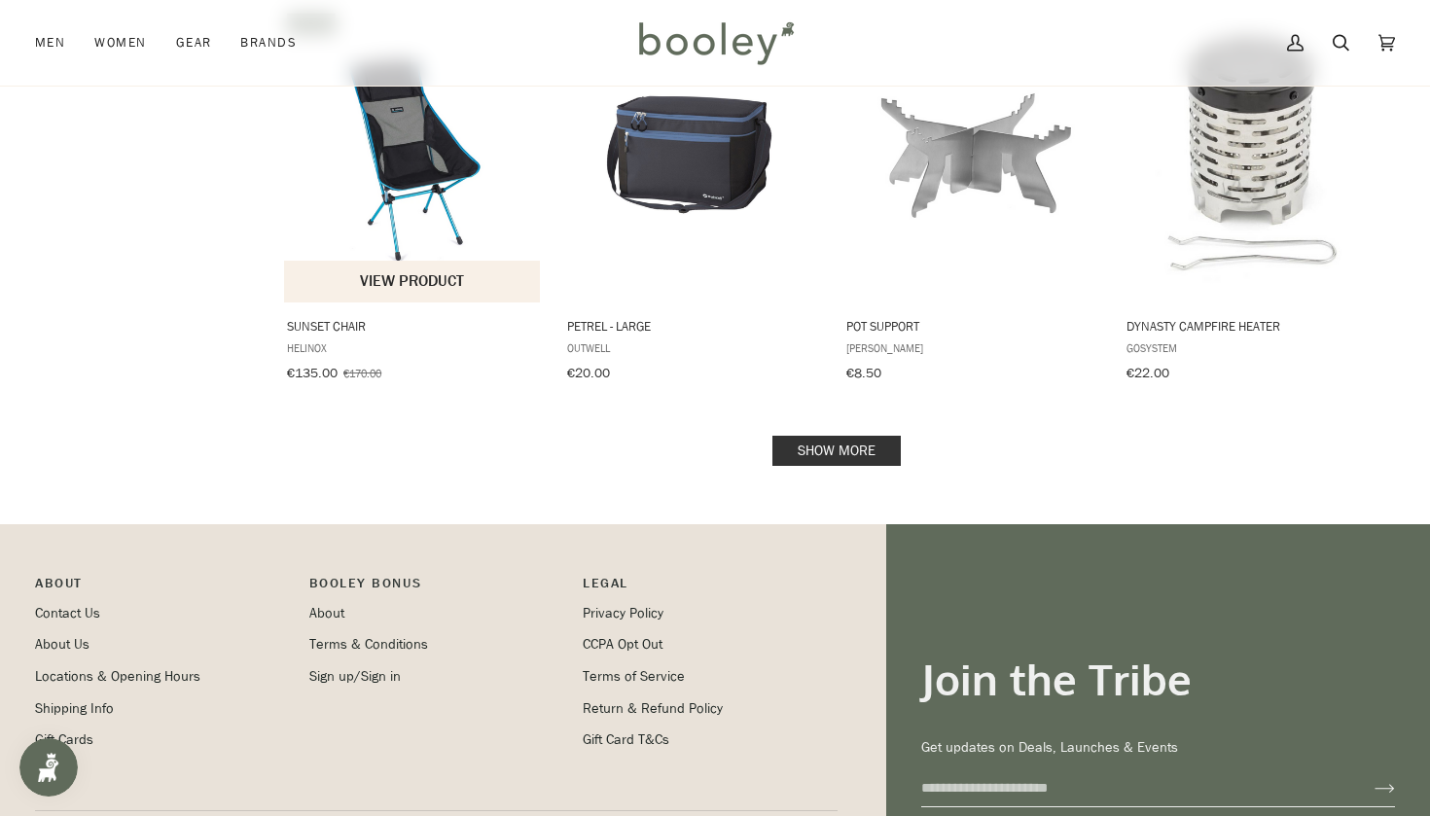
scroll to position [2044, 0]
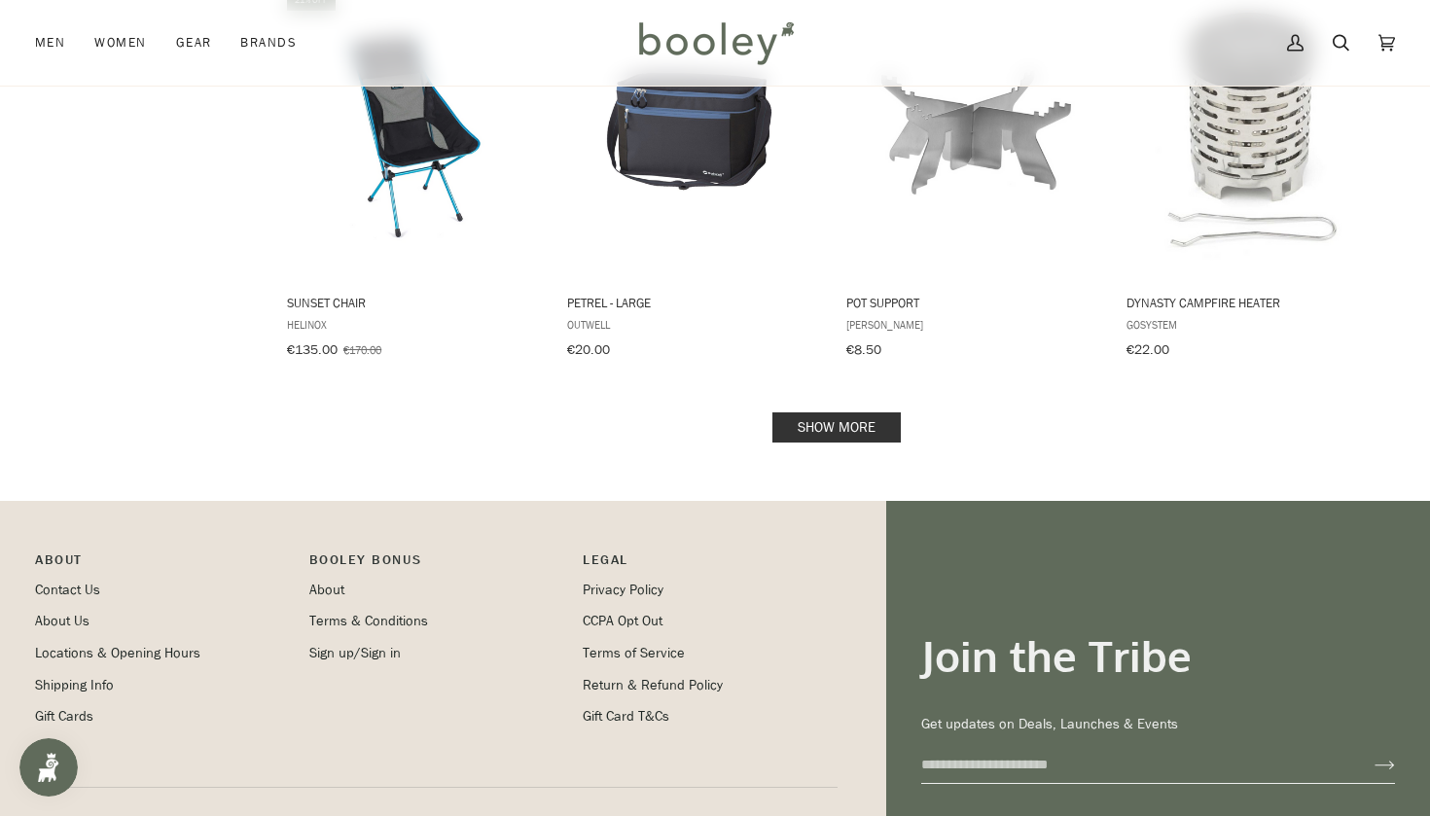
click at [830, 412] on link "Show more" at bounding box center [836, 427] width 128 height 30
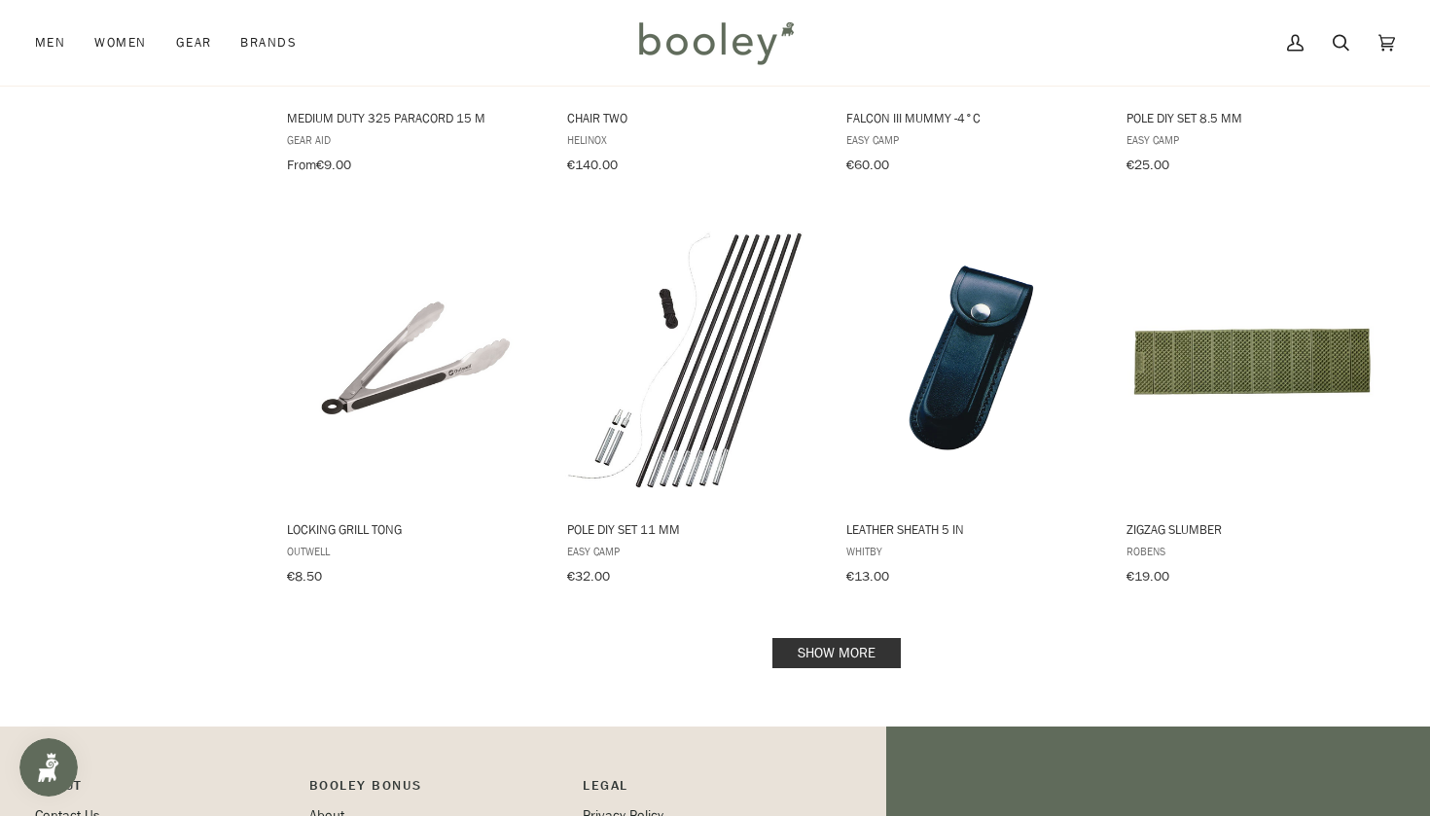
scroll to position [4007, 0]
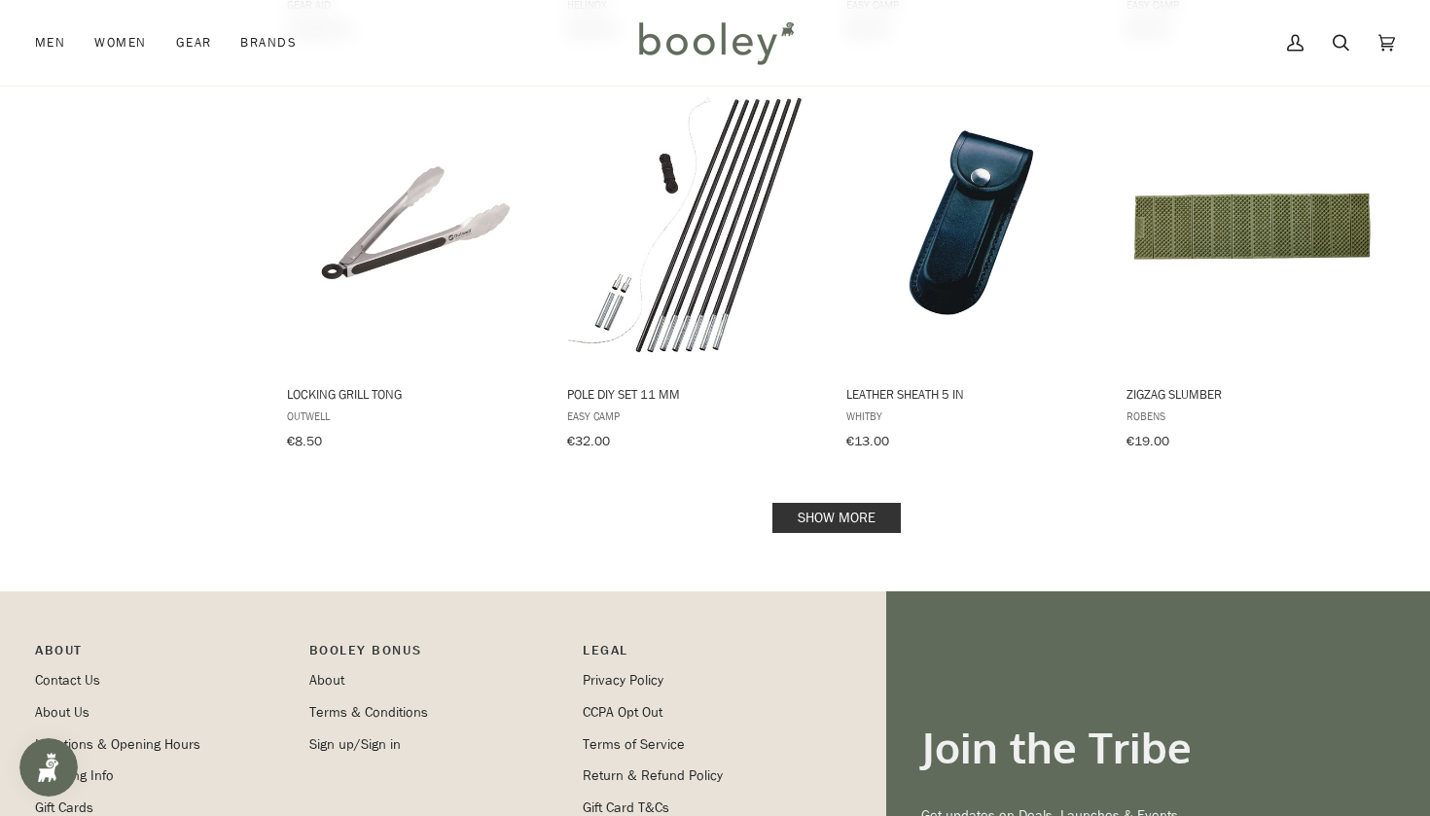
click at [825, 503] on link "Show more" at bounding box center [836, 518] width 128 height 30
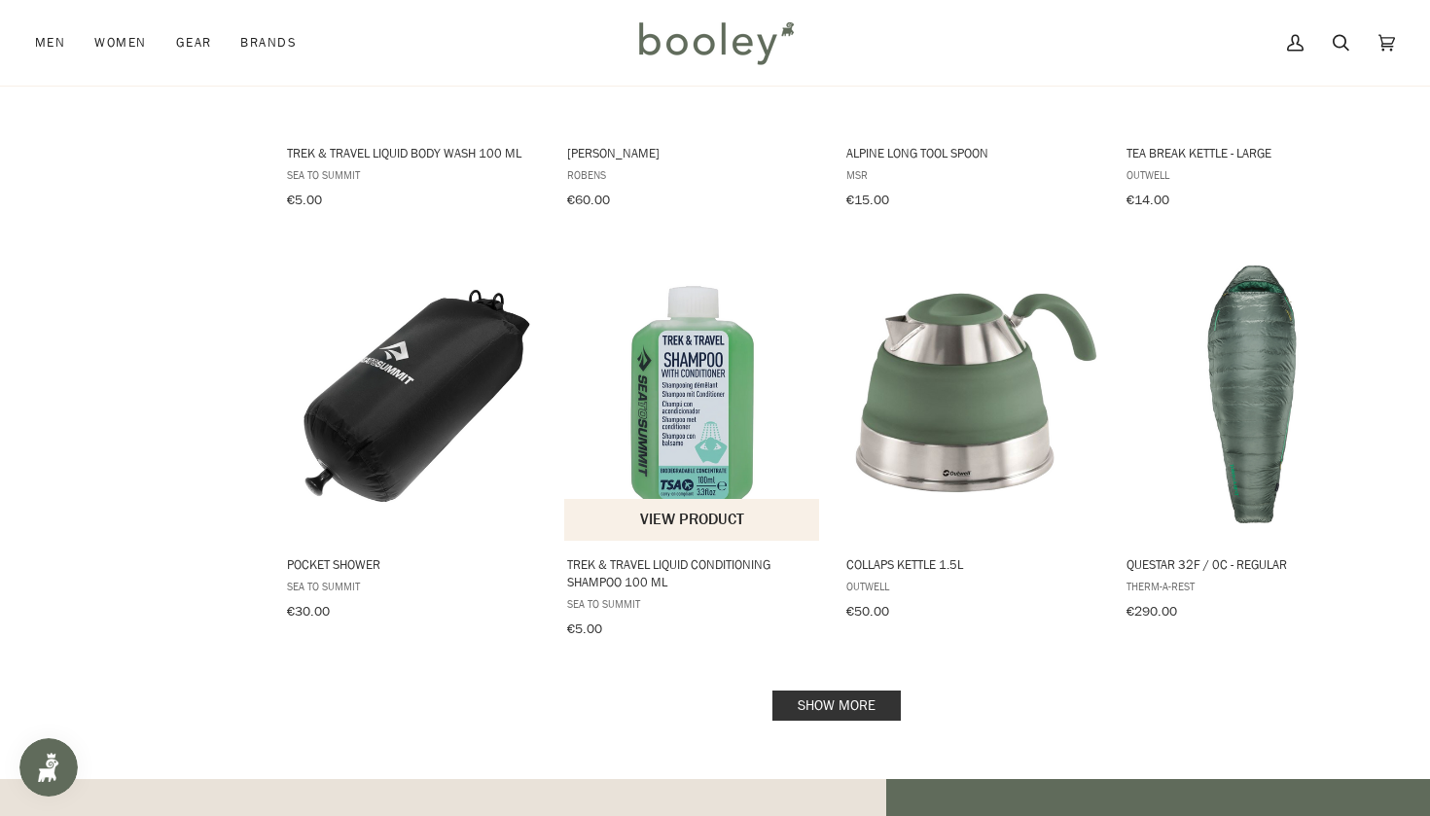
scroll to position [6038, 0]
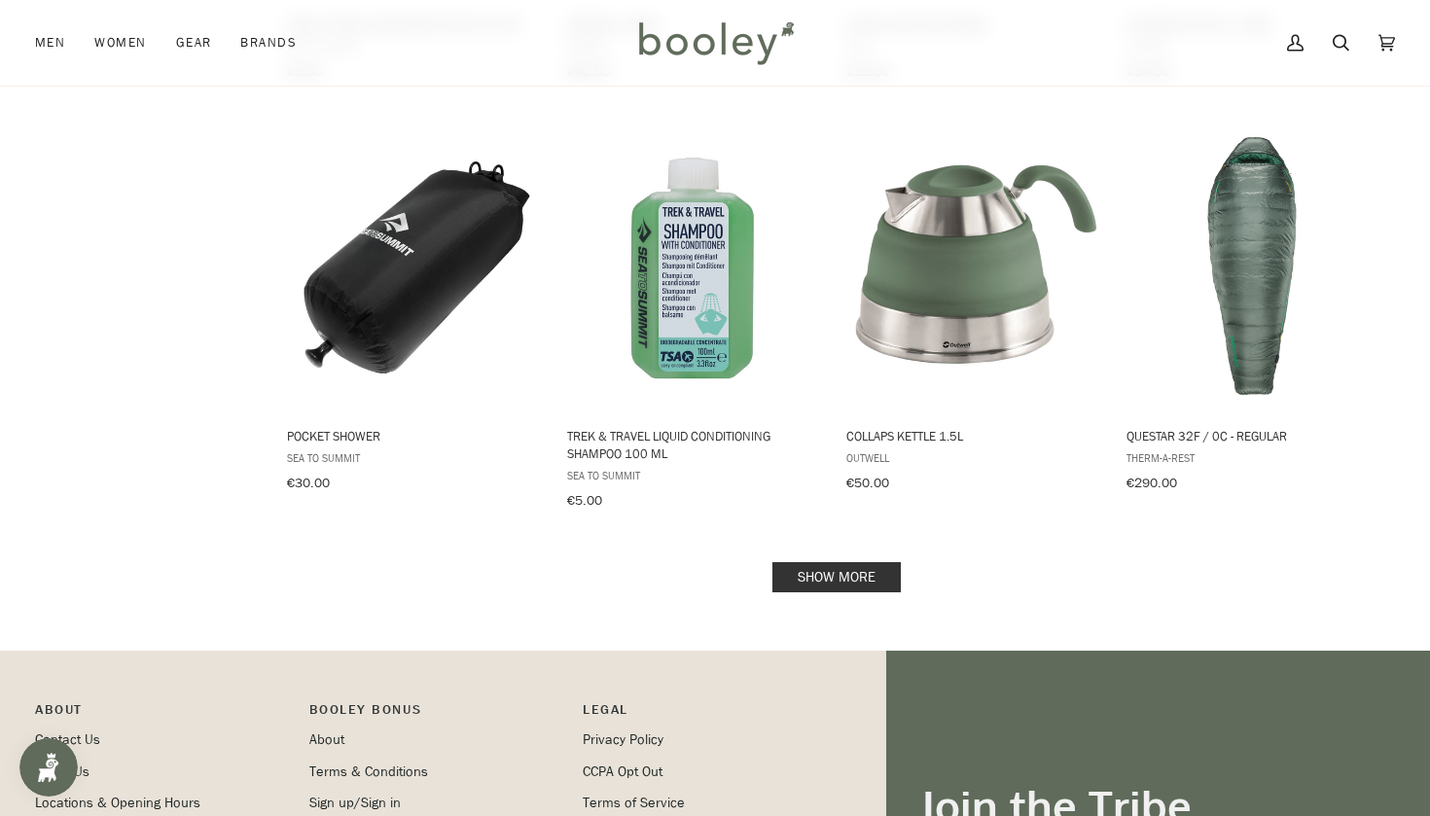
click at [827, 562] on link "Show more" at bounding box center [836, 577] width 128 height 30
